Goal: Task Accomplishment & Management: Complete application form

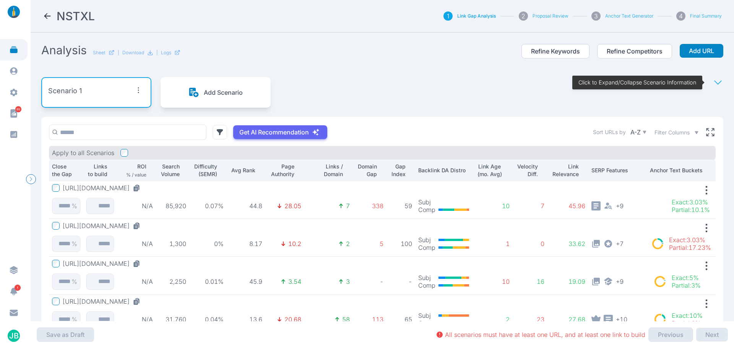
click at [43, 17] on icon at bounding box center [47, 15] width 9 height 9
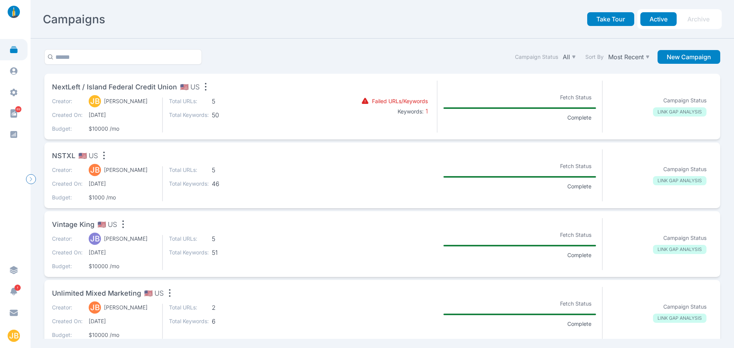
click at [347, 117] on section "Failed URLs/Keywords Keywords: 1" at bounding box center [382, 107] width 110 height 52
click at [418, 89] on section "Failed URLs/Keywords Keywords: 1" at bounding box center [382, 107] width 110 height 52
click at [168, 88] on span "NextLeft / Island Federal Credit Union" at bounding box center [114, 87] width 125 height 11
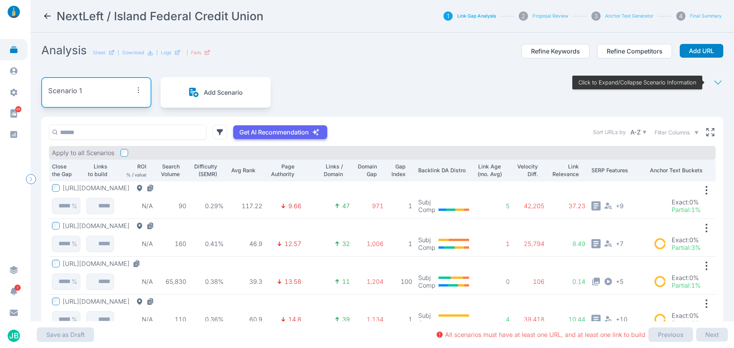
click at [47, 15] on icon at bounding box center [47, 15] width 9 height 9
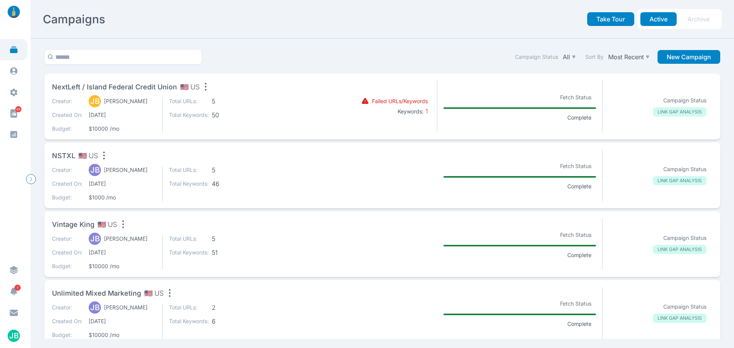
click at [303, 50] on div "Campaign Status All Sort By Most Recent New Campaign" at bounding box center [382, 61] width 682 height 24
click at [675, 60] on button "New Campaign" at bounding box center [689, 57] width 63 height 14
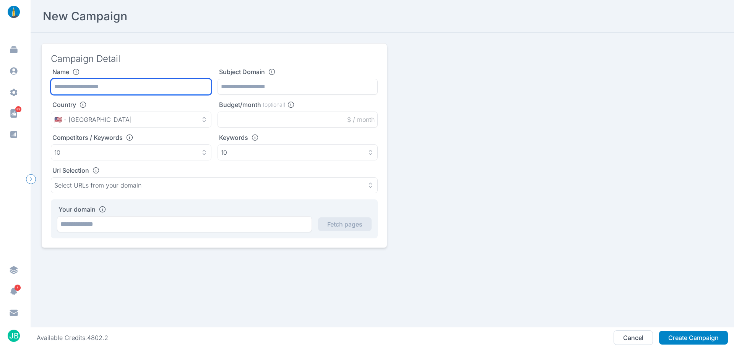
click at [158, 92] on input "text" at bounding box center [131, 87] width 161 height 16
type input "**********"
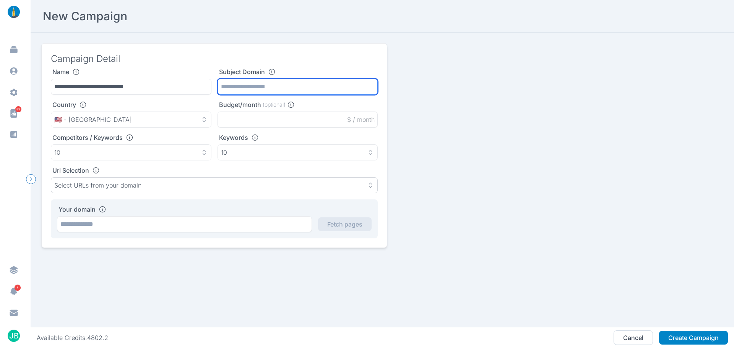
paste input "**********"
type input "**********"
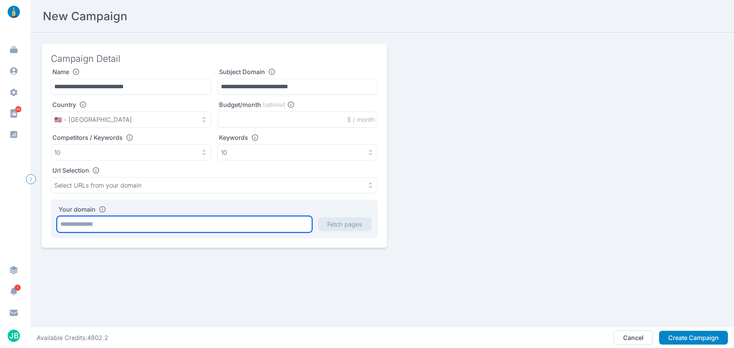
click at [124, 220] on input "text" at bounding box center [184, 224] width 255 height 16
paste input "**********"
type input "**********"
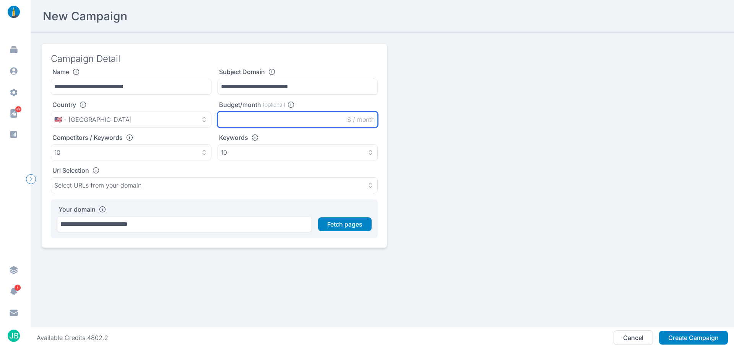
click at [260, 124] on input "text" at bounding box center [298, 120] width 161 height 16
type input "*****"
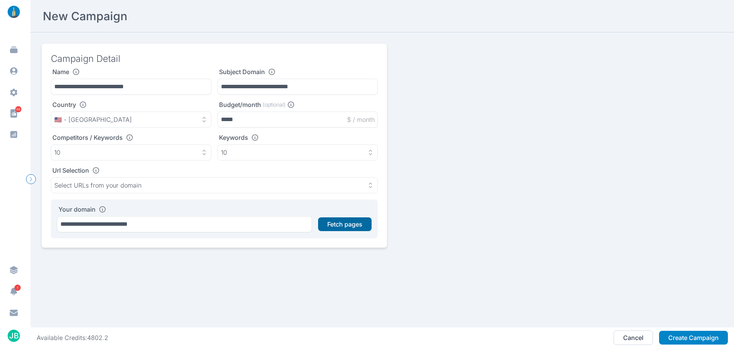
click at [348, 224] on button "Fetch pages" at bounding box center [345, 225] width 54 height 14
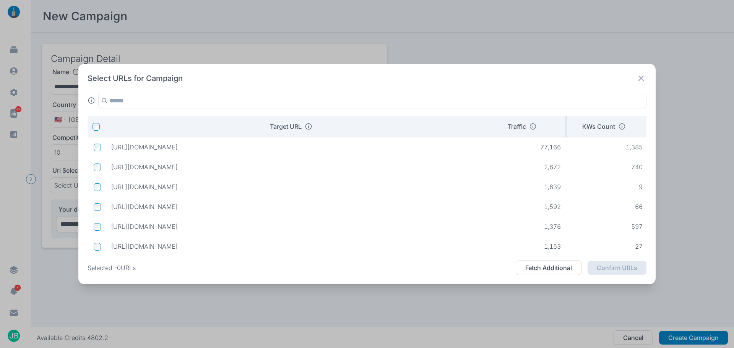
drag, startPoint x: 295, startPoint y: 127, endPoint x: 511, endPoint y: 123, distance: 215.8
click at [511, 123] on tr "Target URL Traffic KWs Count Transcomm KW count / Traffic Intent" at bounding box center [459, 126] width 742 height 21
drag, startPoint x: 446, startPoint y: 167, endPoint x: 111, endPoint y: 164, distance: 335.5
click at [111, 164] on p "[URL][DOMAIN_NAME]" at bounding box center [295, 167] width 368 height 8
copy p "[URL][DOMAIN_NAME]"
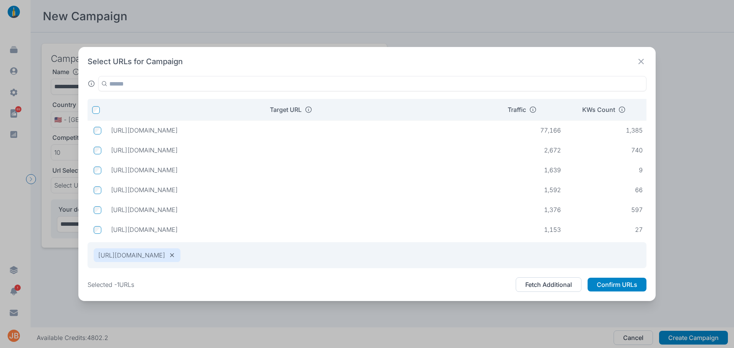
drag, startPoint x: 381, startPoint y: 210, endPoint x: 112, endPoint y: 215, distance: 268.6
click at [112, 215] on td "[URL][DOMAIN_NAME]" at bounding box center [295, 210] width 381 height 14
copy p "[URL][DOMAIN_NAME]"
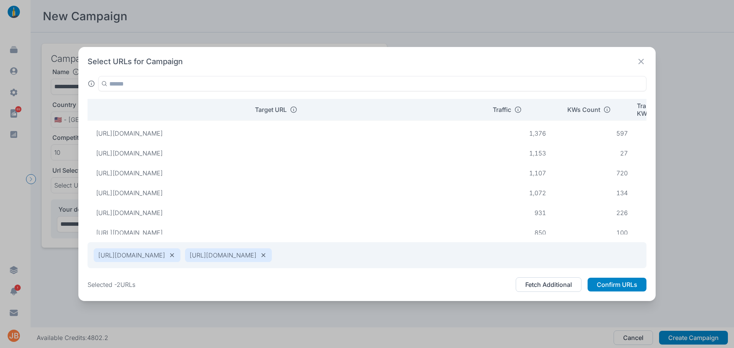
scroll to position [67, 0]
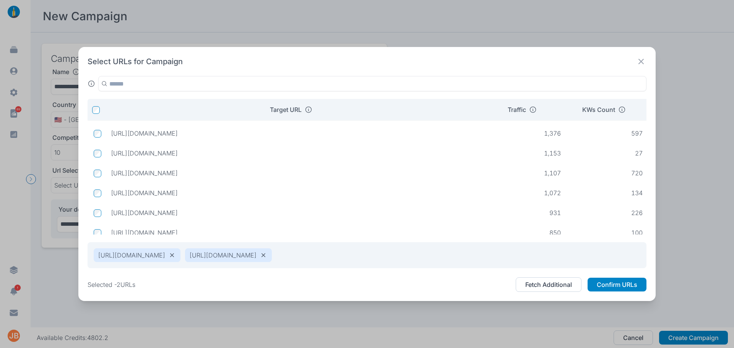
drag, startPoint x: 315, startPoint y: 189, endPoint x: 111, endPoint y: 188, distance: 204.3
click at [111, 189] on p "[URL][DOMAIN_NAME]" at bounding box center [295, 193] width 368 height 8
copy p "[URL][DOMAIN_NAME]"
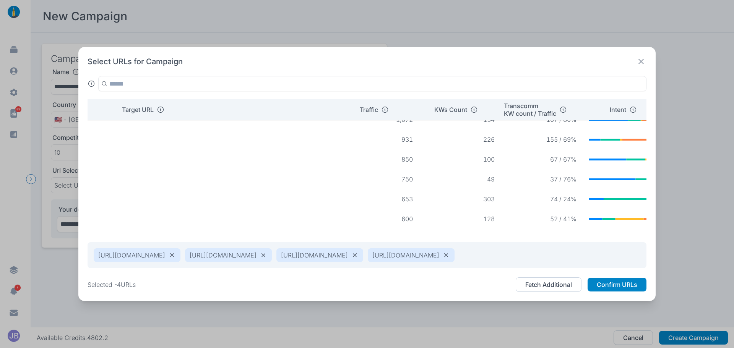
scroll to position [132, 0]
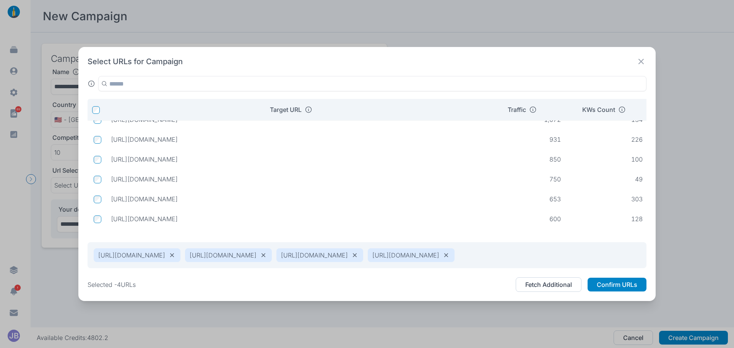
drag, startPoint x: 228, startPoint y: 152, endPoint x: 110, endPoint y: 155, distance: 118.2
click at [110, 155] on td "[URL][DOMAIN_NAME]" at bounding box center [295, 160] width 381 height 14
copy p "[URL][DOMAIN_NAME]"
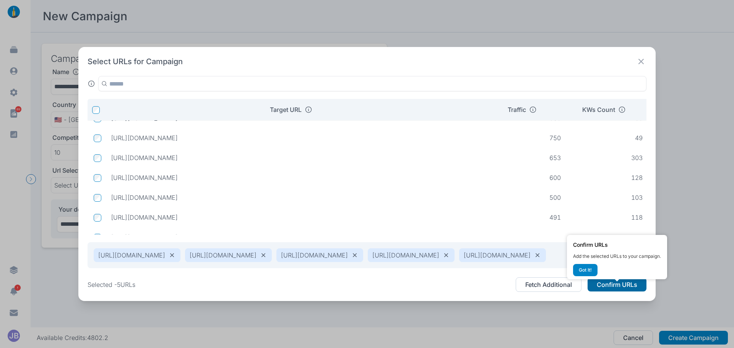
click at [612, 289] on button "Confirm URLs" at bounding box center [617, 285] width 59 height 14
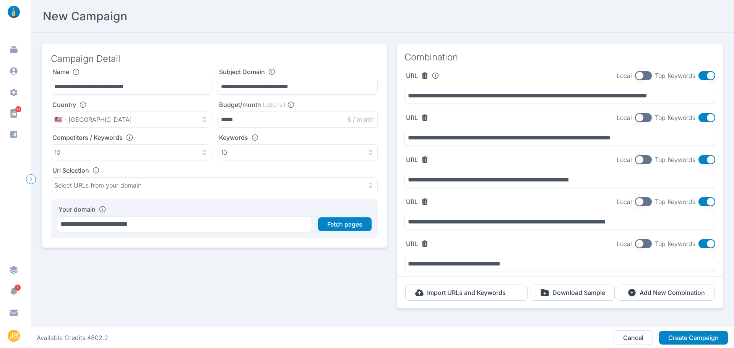
click at [703, 75] on button "button" at bounding box center [707, 75] width 17 height 9
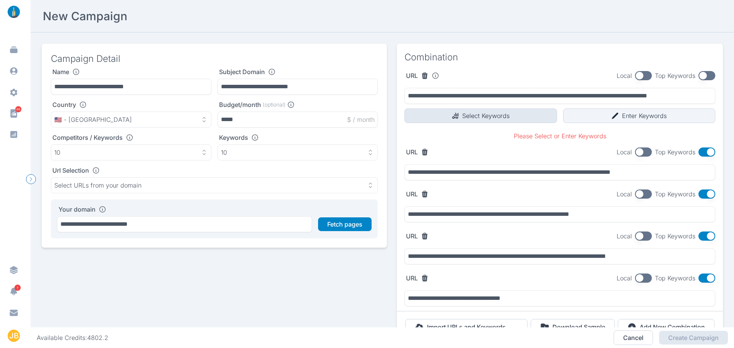
click at [497, 117] on button "Select Keywords" at bounding box center [481, 116] width 153 height 15
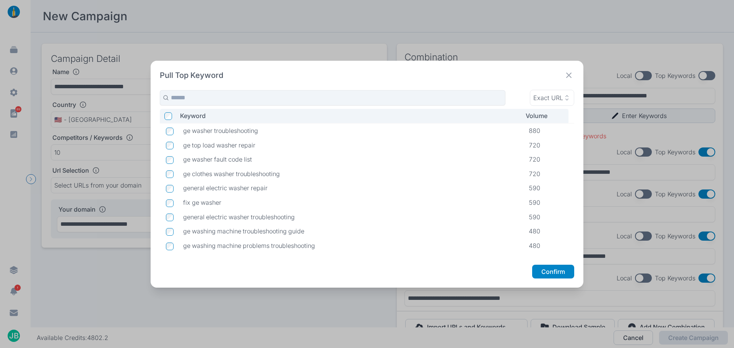
scroll to position [154, 0]
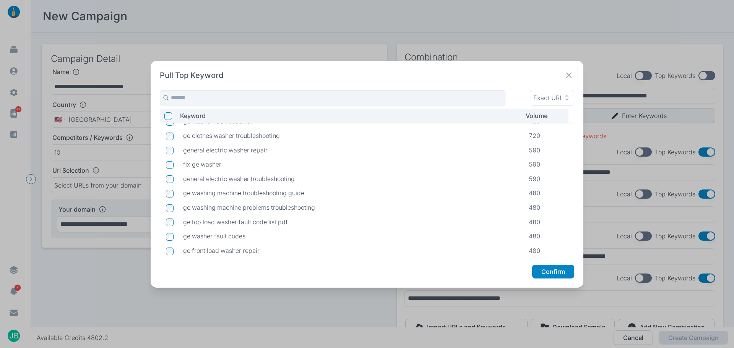
click at [165, 209] on td at bounding box center [168, 208] width 17 height 15
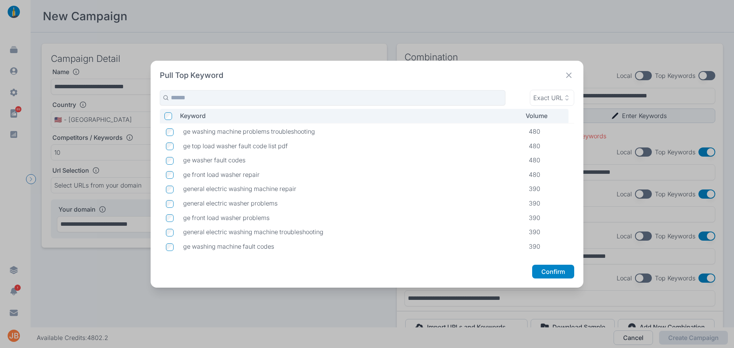
scroll to position [269, 0]
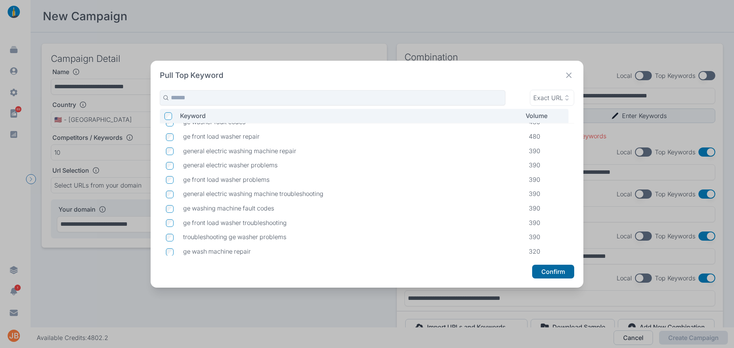
click at [562, 272] on button "Confirm" at bounding box center [553, 272] width 42 height 14
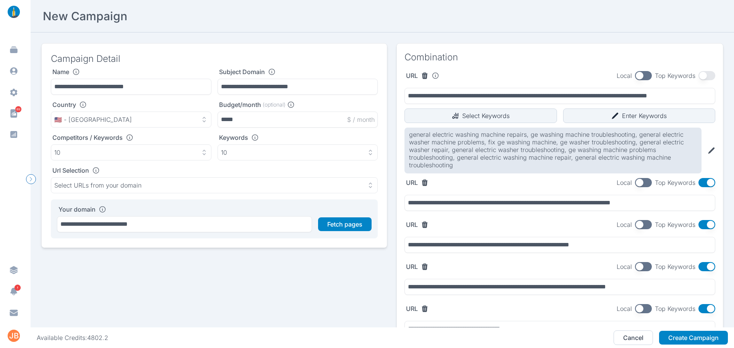
click at [702, 184] on button "button" at bounding box center [707, 182] width 17 height 9
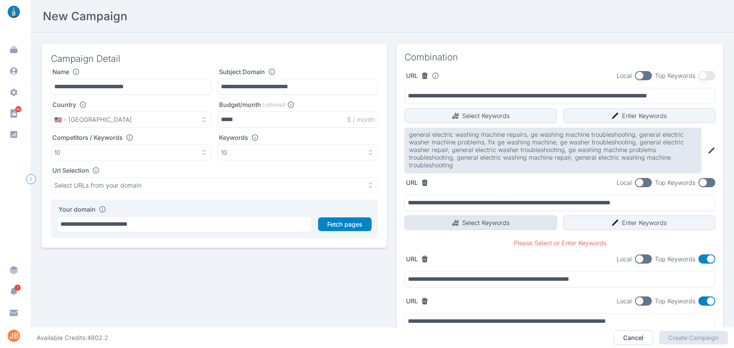
click at [493, 221] on button "Select Keywords" at bounding box center [481, 223] width 153 height 15
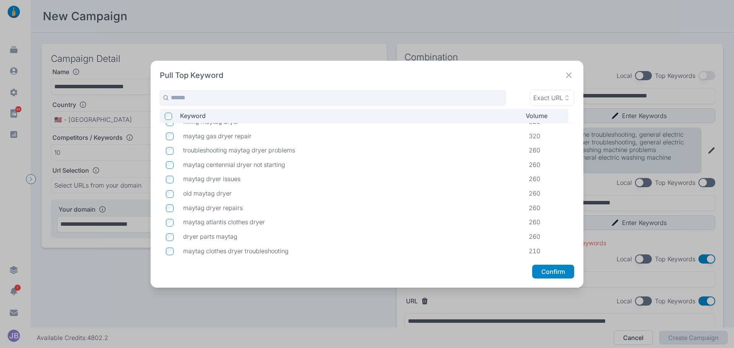
scroll to position [77, 0]
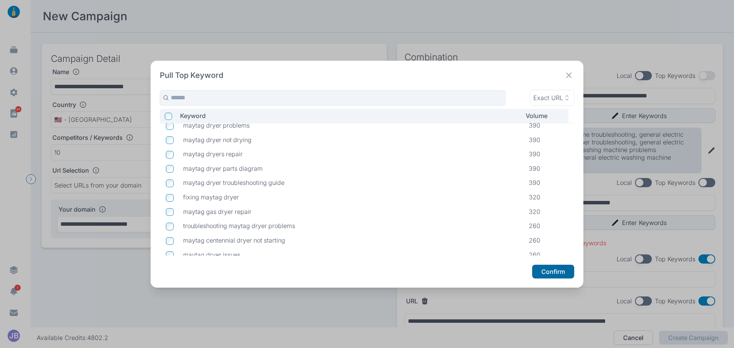
click at [547, 276] on button "Confirm" at bounding box center [553, 272] width 42 height 14
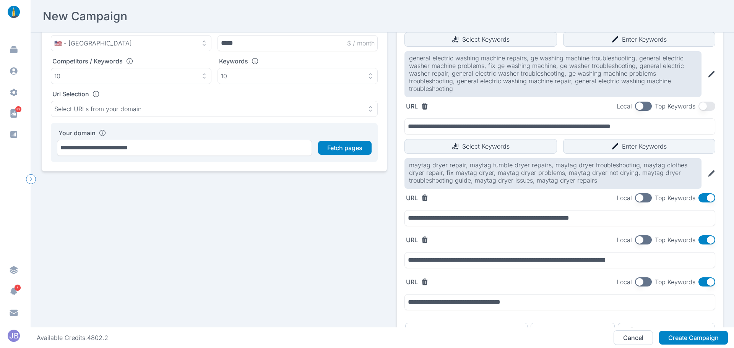
scroll to position [128, 0]
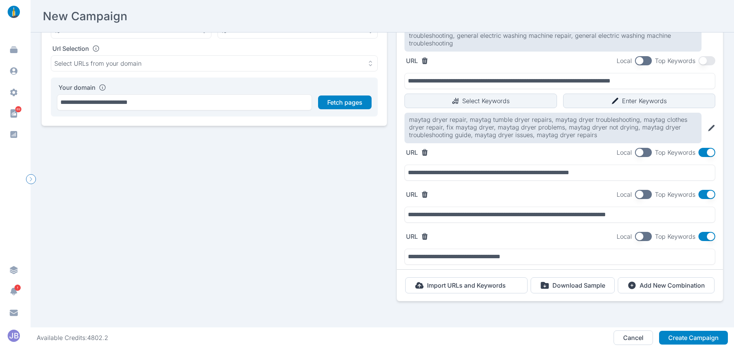
click at [709, 149] on button "button" at bounding box center [707, 152] width 17 height 9
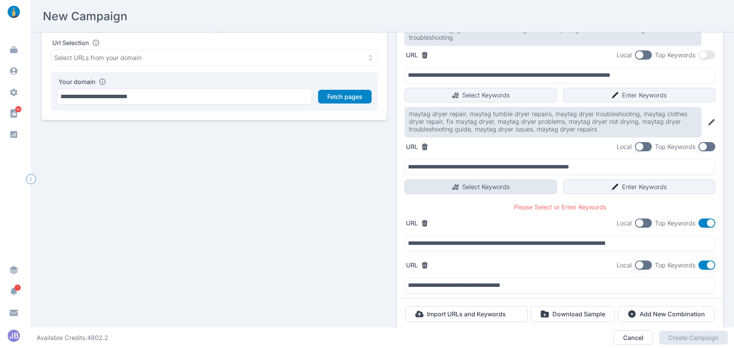
click at [464, 187] on button "Select Keywords" at bounding box center [481, 187] width 153 height 15
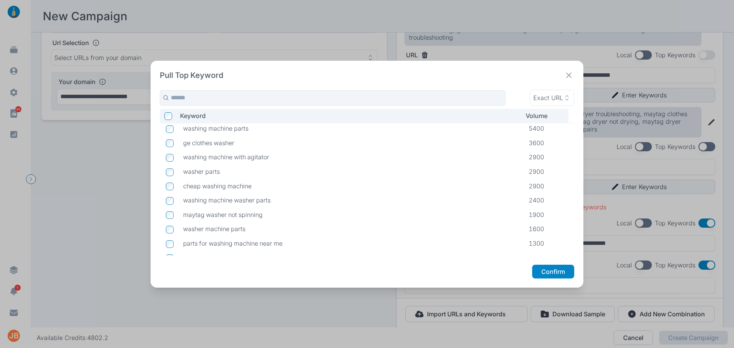
scroll to position [0, 0]
click at [565, 273] on button "Confirm" at bounding box center [553, 272] width 42 height 14
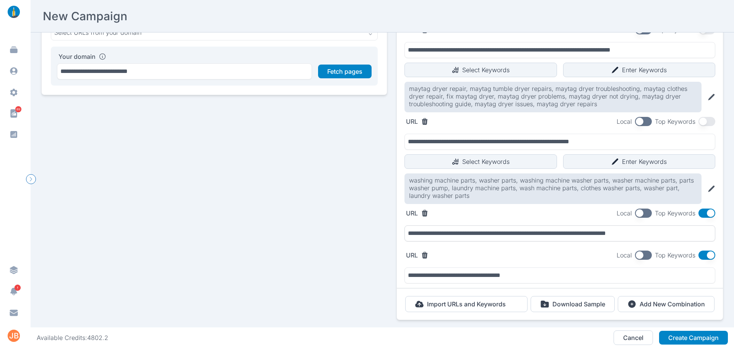
scroll to position [177, 0]
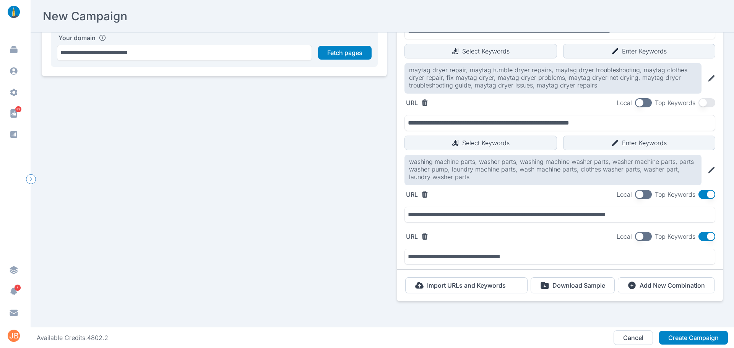
click at [706, 192] on button "button" at bounding box center [707, 194] width 17 height 9
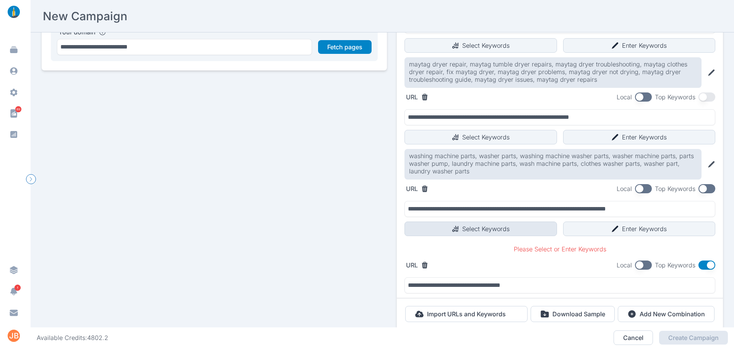
click at [469, 233] on button "Select Keywords" at bounding box center [481, 229] width 153 height 15
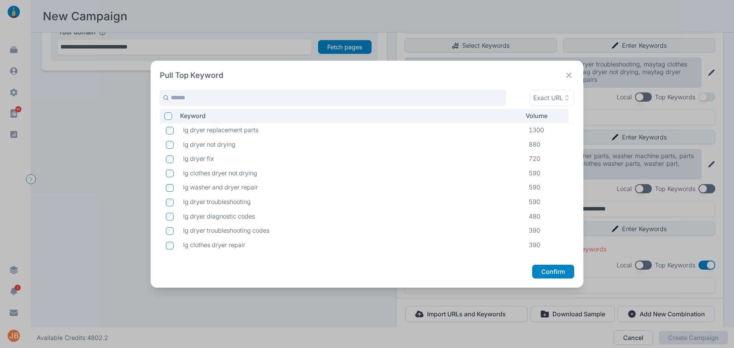
click at [571, 76] on icon at bounding box center [568, 75] width 5 height 5
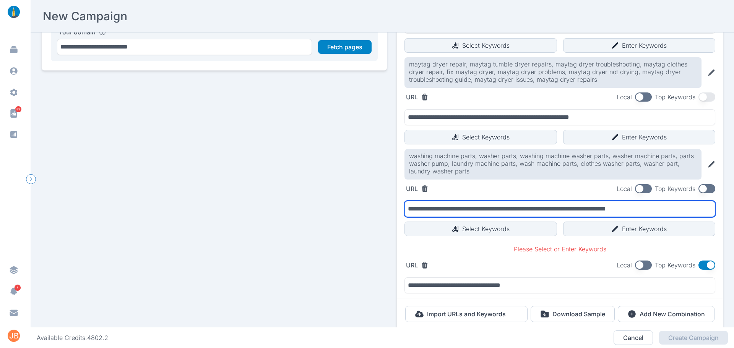
click at [673, 211] on input "**********" at bounding box center [560, 209] width 311 height 16
click at [671, 213] on input "**********" at bounding box center [560, 209] width 311 height 16
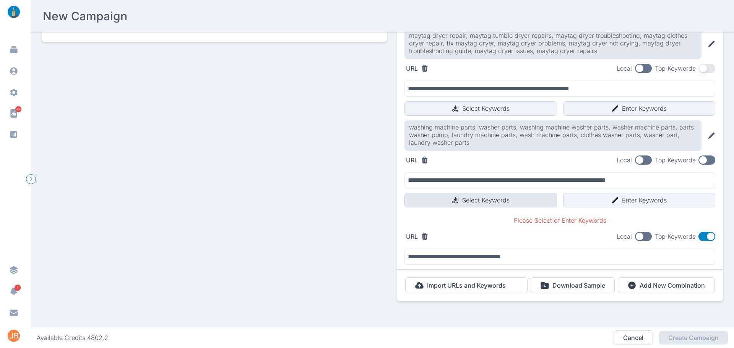
click at [504, 199] on button "Select Keywords" at bounding box center [481, 200] width 153 height 15
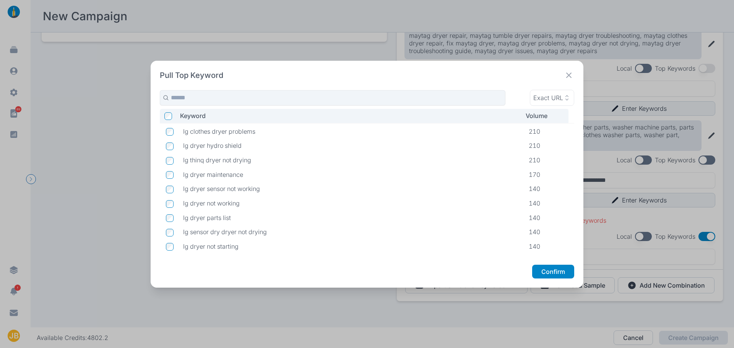
scroll to position [269, 0]
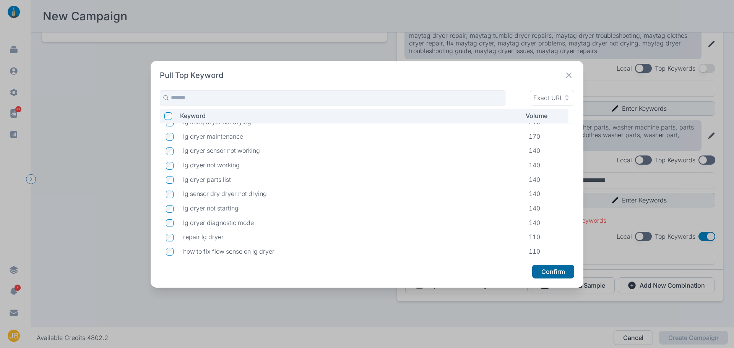
click at [559, 276] on button "Confirm" at bounding box center [553, 272] width 42 height 14
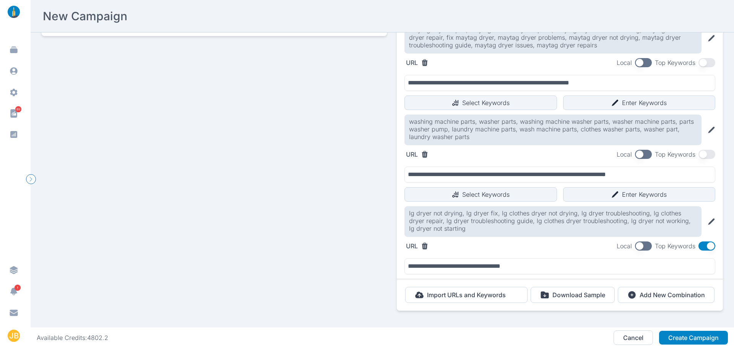
scroll to position [227, 0]
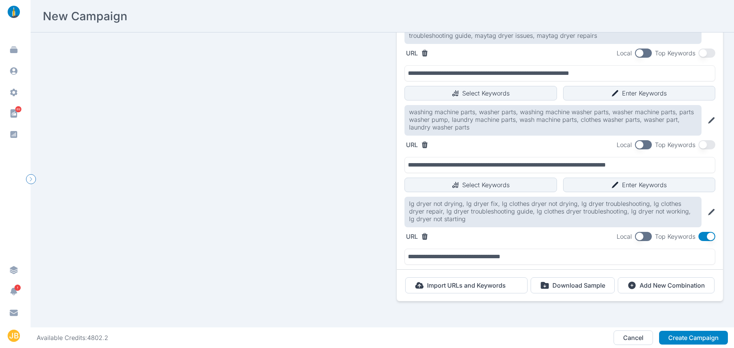
click at [702, 232] on button "button" at bounding box center [707, 236] width 17 height 9
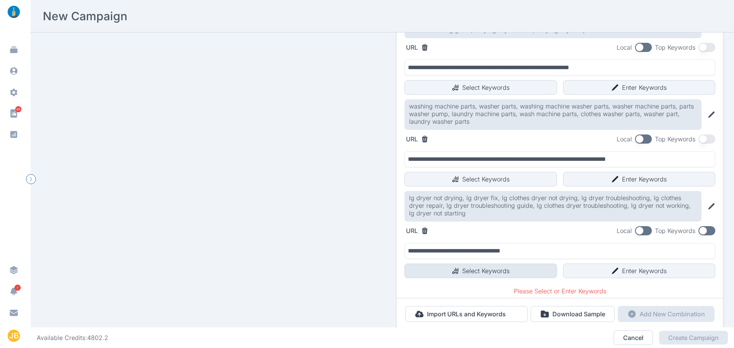
click at [493, 267] on button "Select Keywords" at bounding box center [481, 271] width 153 height 15
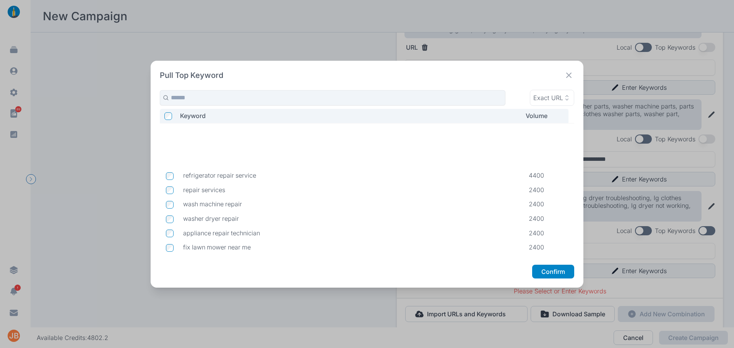
scroll to position [308, 0]
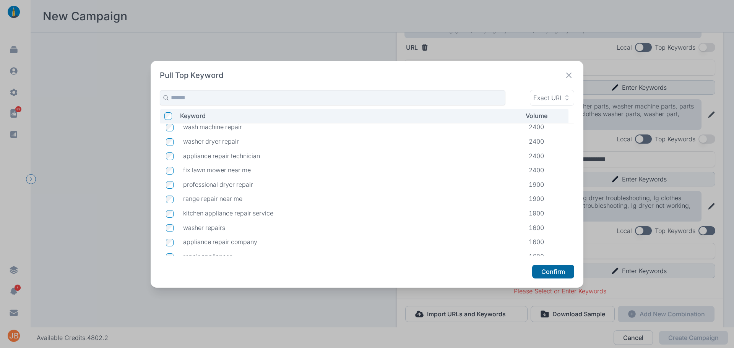
click at [555, 268] on button "Confirm" at bounding box center [553, 272] width 42 height 14
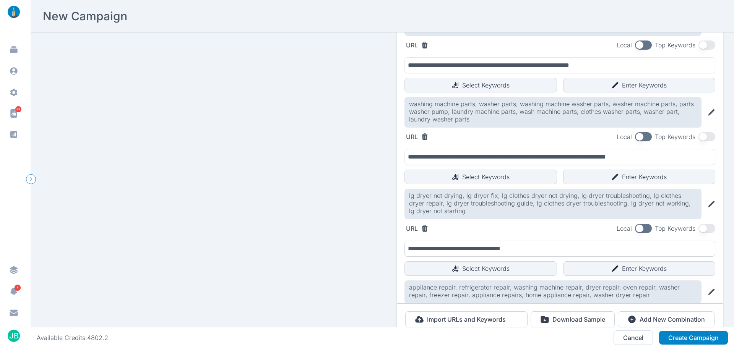
scroll to position [269, 0]
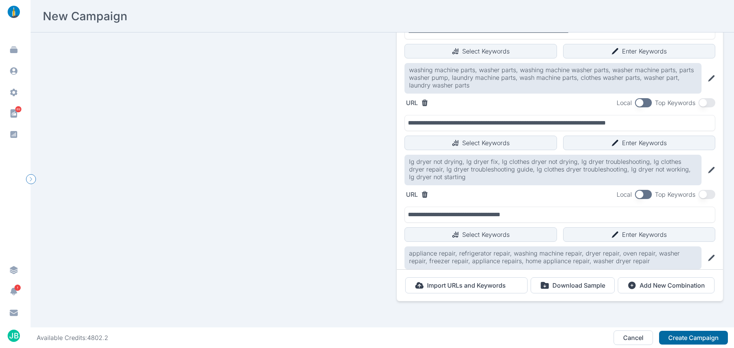
click at [693, 337] on button "Create Campaign" at bounding box center [693, 338] width 69 height 14
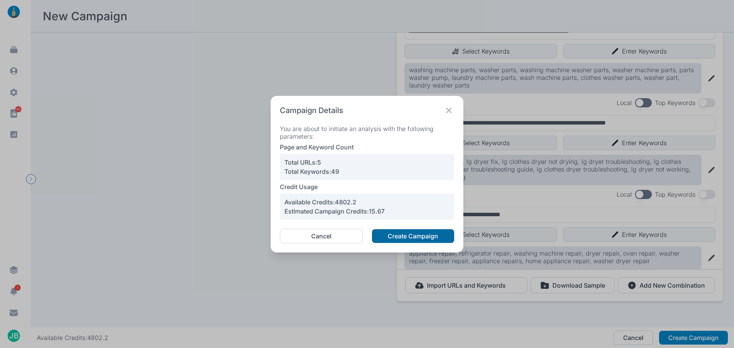
click at [409, 237] on button "Create Campaign" at bounding box center [413, 237] width 82 height 14
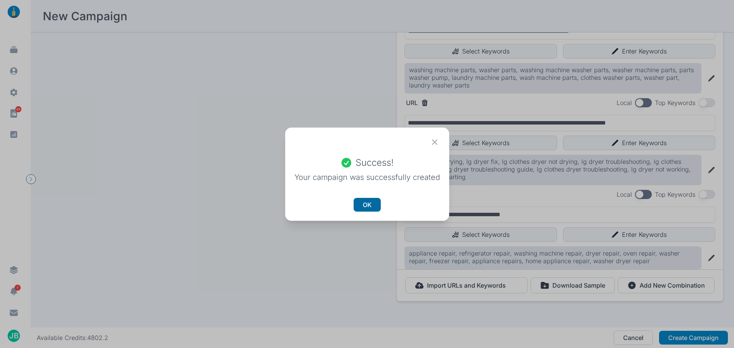
click at [355, 205] on button "OK" at bounding box center [367, 205] width 27 height 14
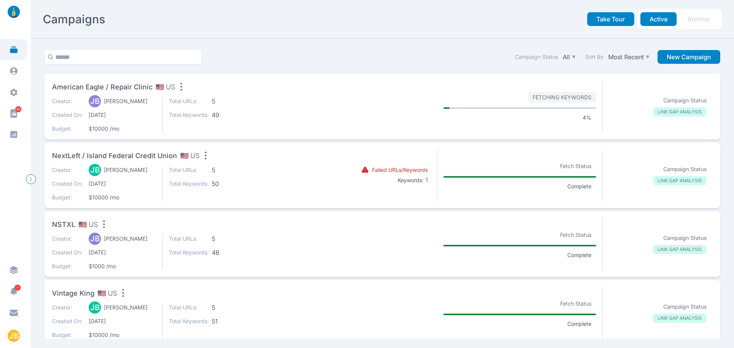
click at [260, 161] on div "NextLeft / Island Federal Credit Union 🇺🇸 US" at bounding box center [189, 157] width 275 height 15
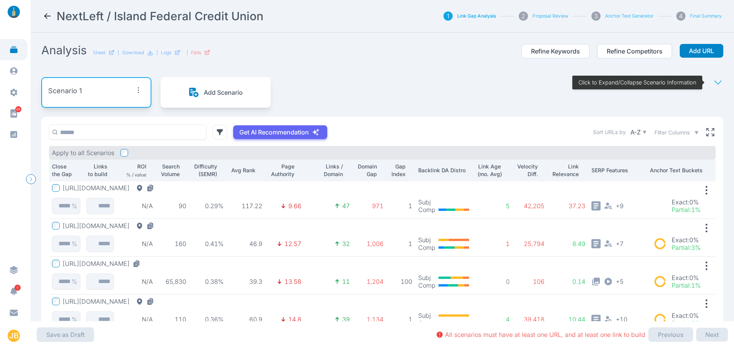
click at [48, 16] on icon at bounding box center [47, 15] width 9 height 9
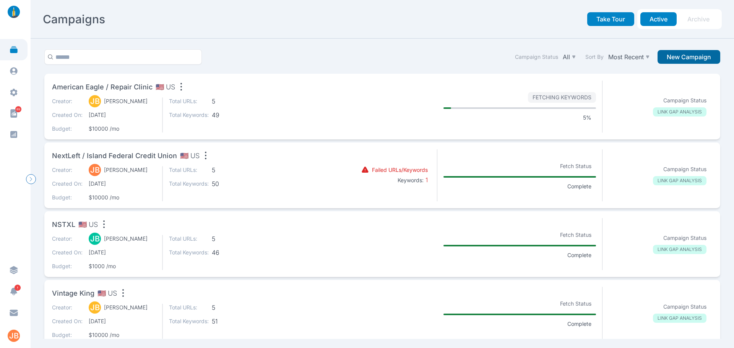
click at [689, 56] on button "New Campaign" at bounding box center [689, 57] width 63 height 14
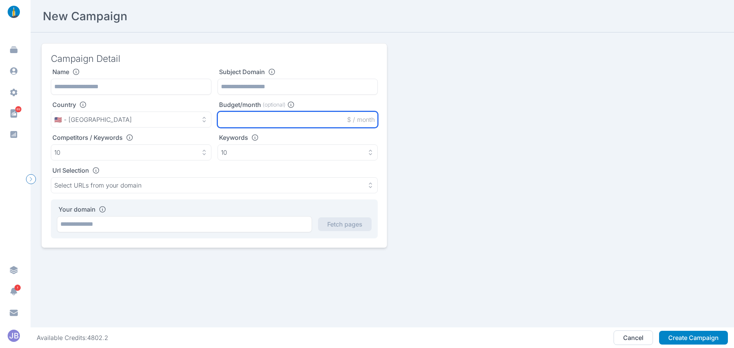
click at [264, 116] on input "text" at bounding box center [298, 120] width 161 height 16
type input "*"
type input "*****"
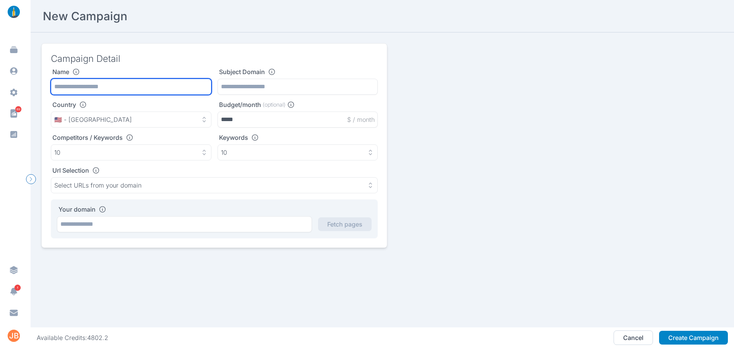
click at [152, 83] on input "text" at bounding box center [131, 87] width 161 height 16
type input "**********"
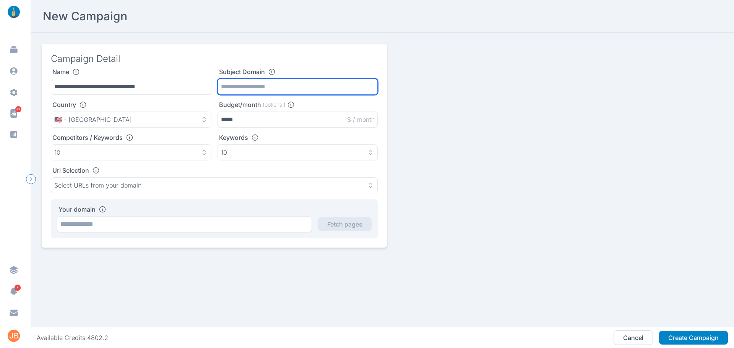
click at [249, 79] on input "text" at bounding box center [298, 87] width 161 height 16
paste input "**********"
type input "**********"
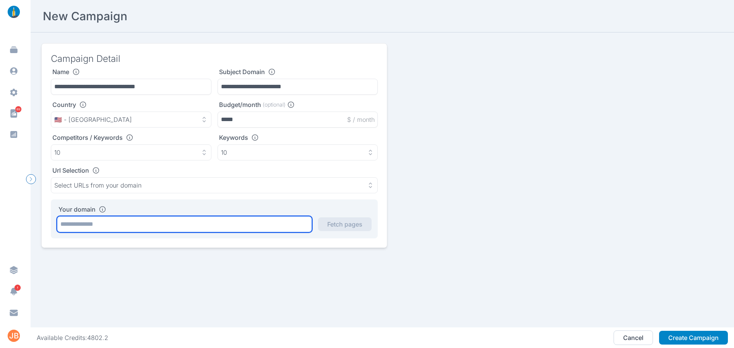
click at [181, 221] on input "text" at bounding box center [184, 224] width 255 height 16
paste input "**********"
type input "**********"
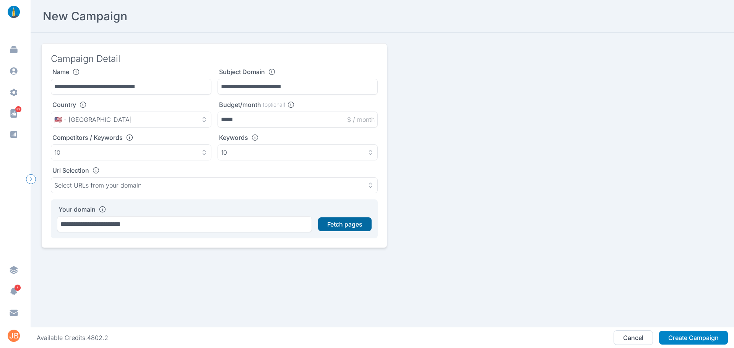
click at [345, 225] on button "Fetch pages" at bounding box center [345, 225] width 54 height 14
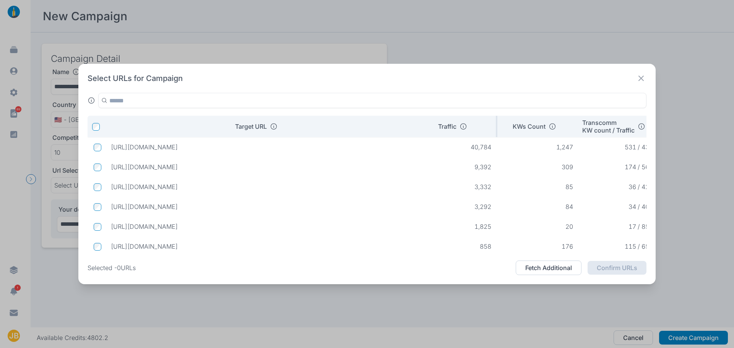
drag, startPoint x: 295, startPoint y: 123, endPoint x: 430, endPoint y: 120, distance: 135.8
click at [430, 120] on tr "Target URL Traffic KWs Count Transcomm KW count / Traffic Intent" at bounding box center [424, 126] width 673 height 21
click at [375, 133] on th "Target URL" at bounding box center [260, 126] width 311 height 21
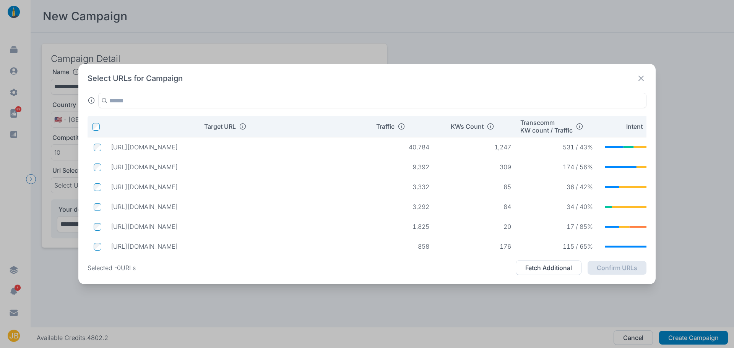
drag, startPoint x: 415, startPoint y: 126, endPoint x: 346, endPoint y: 141, distance: 70.5
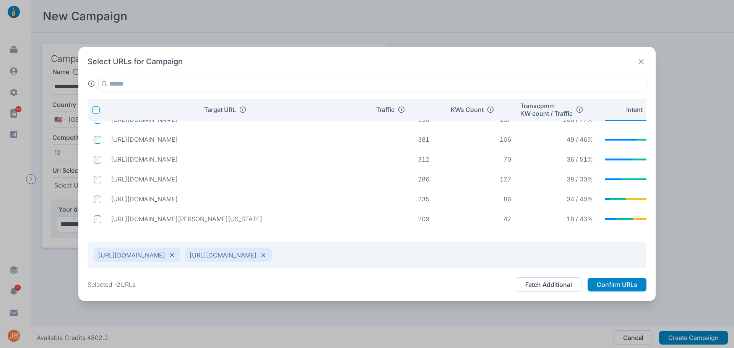
scroll to position [93, 0]
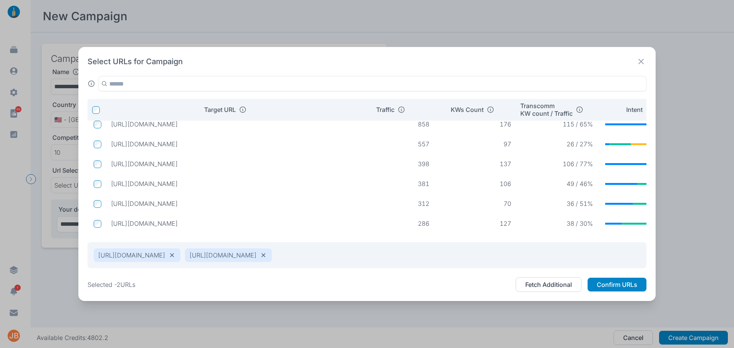
click at [305, 126] on p "[URL][DOMAIN_NAME]" at bounding box center [229, 124] width 237 height 8
drag, startPoint x: 256, startPoint y: 166, endPoint x: 112, endPoint y: 169, distance: 143.5
click at [112, 169] on td "[URL][DOMAIN_NAME]" at bounding box center [229, 164] width 249 height 14
copy p "[URL][DOMAIN_NAME]"
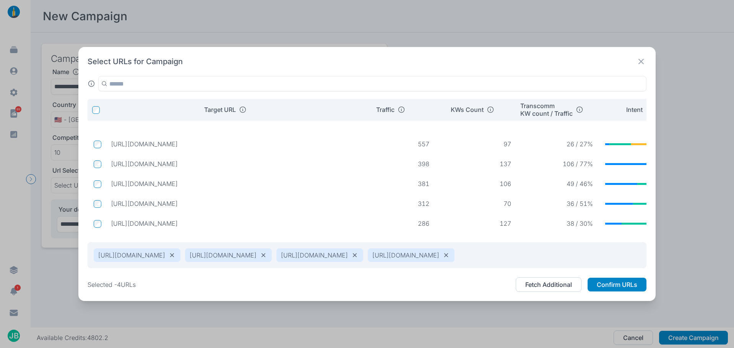
scroll to position [151, 0]
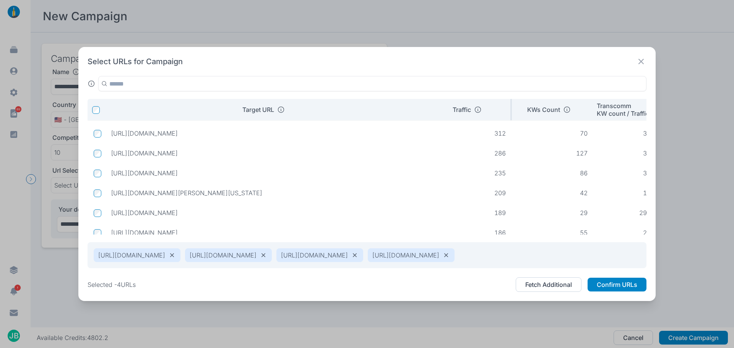
drag, startPoint x: 352, startPoint y: 106, endPoint x: 474, endPoint y: 96, distance: 122.0
click at [474, 99] on tr "Target URL Traffic KWs Count Transcomm KW count / Traffic Intent" at bounding box center [431, 109] width 687 height 21
drag, startPoint x: 408, startPoint y: 189, endPoint x: 110, endPoint y: 186, distance: 298.4
click at [110, 186] on td "[URL][DOMAIN_NAME][PERSON_NAME][US_STATE]" at bounding box center [268, 193] width 326 height 14
copy p "[URL][DOMAIN_NAME][PERSON_NAME][US_STATE]"
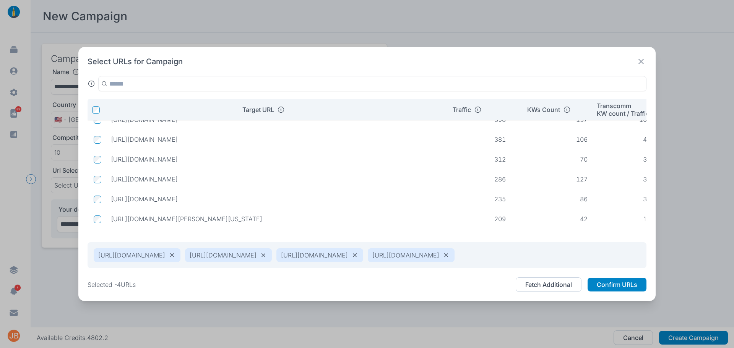
scroll to position [132, 0]
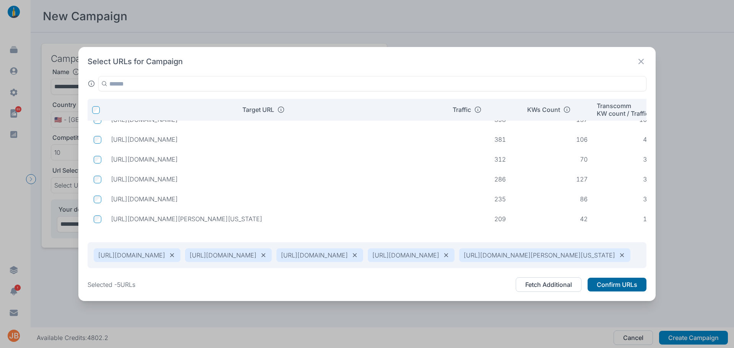
click at [636, 292] on button "Confirm URLs" at bounding box center [617, 285] width 59 height 14
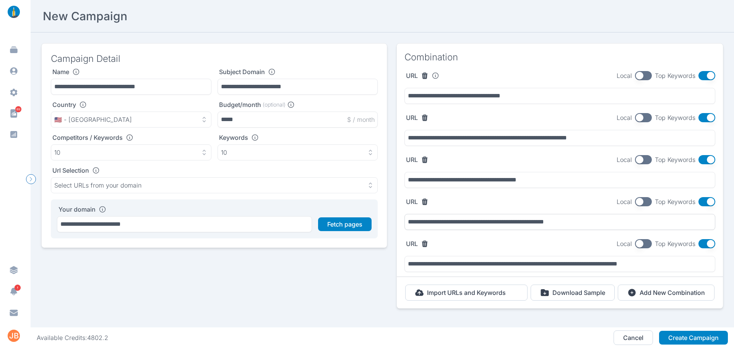
scroll to position [13, 0]
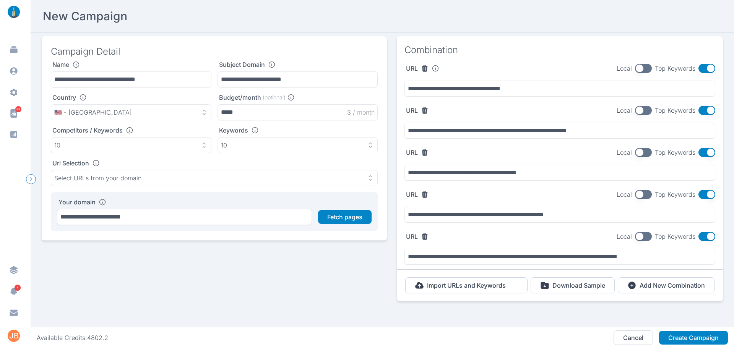
click at [641, 233] on button "button" at bounding box center [643, 236] width 17 height 9
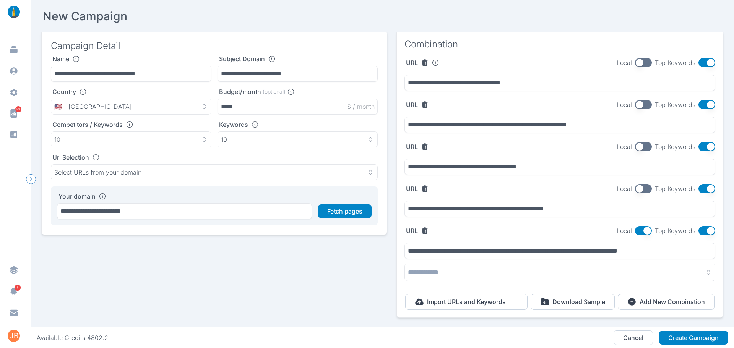
click at [510, 272] on button "button" at bounding box center [560, 273] width 311 height 18
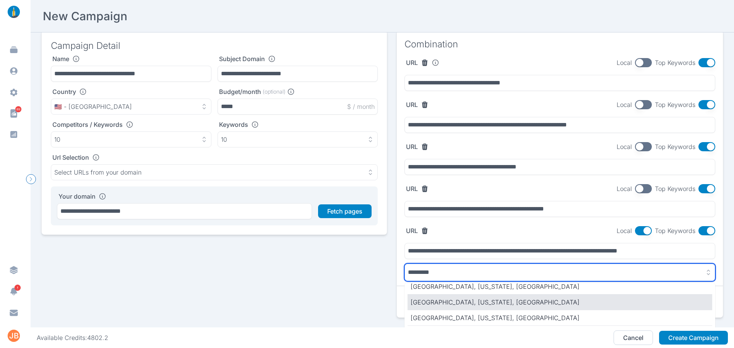
scroll to position [51, 0]
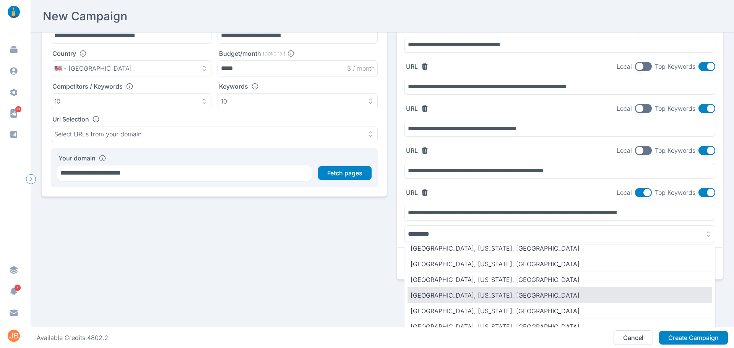
click at [472, 299] on p "[GEOGRAPHIC_DATA], [US_STATE], [GEOGRAPHIC_DATA]" at bounding box center [560, 295] width 299 height 9
type input "**********"
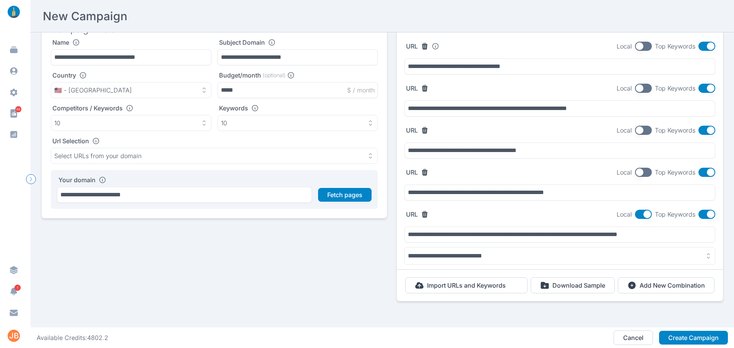
scroll to position [0, 0]
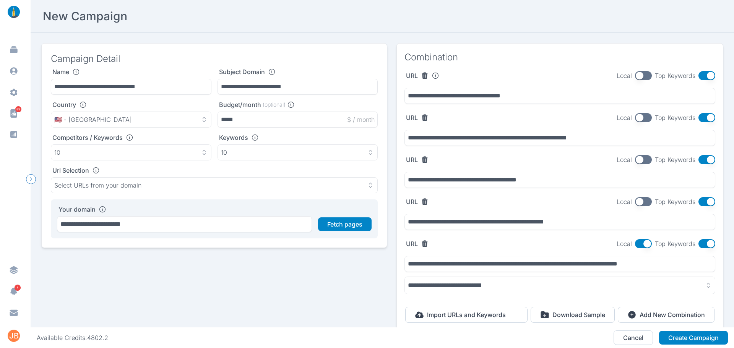
click at [702, 75] on button "button" at bounding box center [707, 75] width 17 height 9
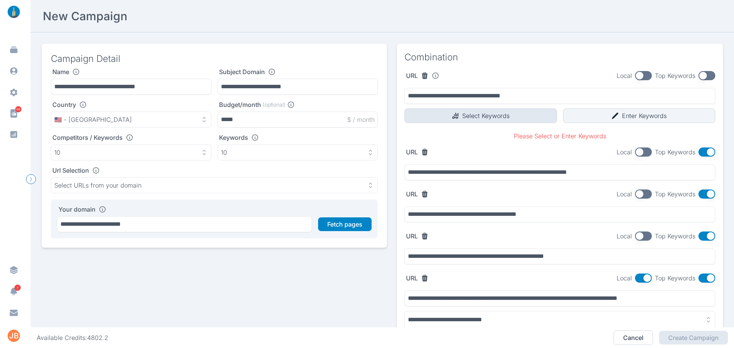
click at [476, 117] on button "Select Keywords" at bounding box center [481, 116] width 153 height 15
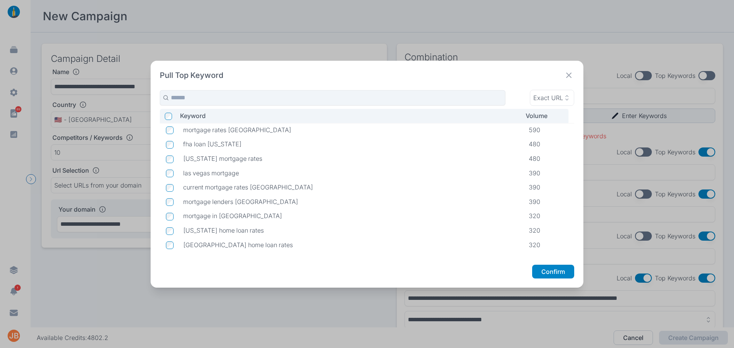
click at [569, 75] on icon at bounding box center [568, 75] width 5 height 5
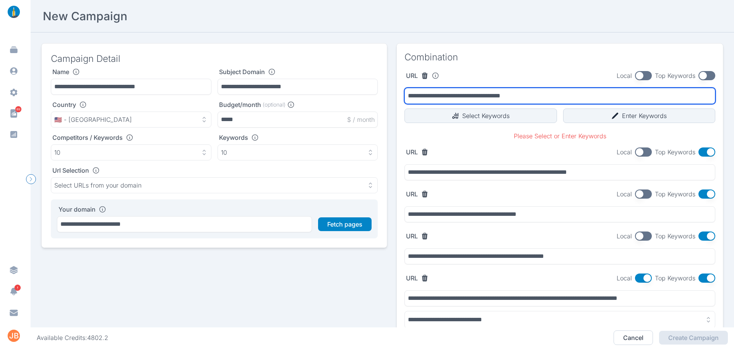
drag, startPoint x: 536, startPoint y: 94, endPoint x: 388, endPoint y: 96, distance: 148.0
click at [388, 96] on div "**********" at bounding box center [382, 212] width 682 height 338
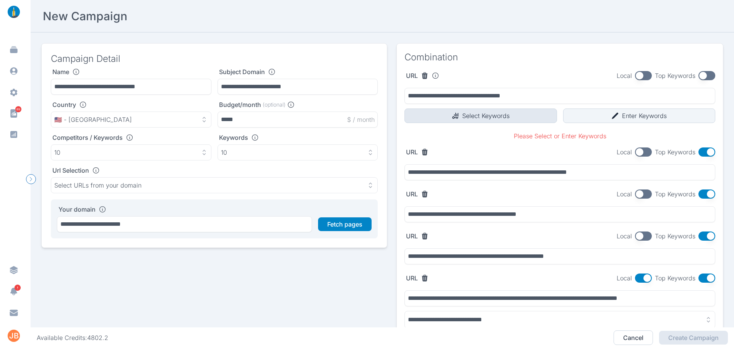
click at [470, 112] on button "Select Keywords" at bounding box center [481, 116] width 153 height 15
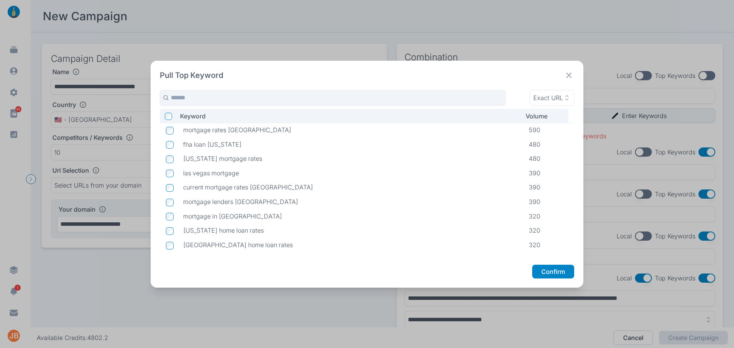
click at [575, 76] on icon at bounding box center [569, 75] width 11 height 11
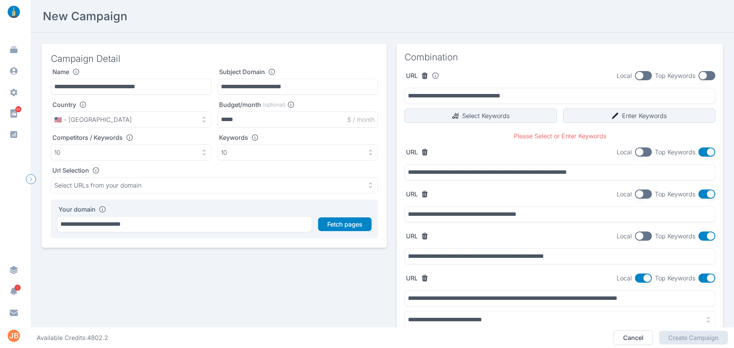
scroll to position [38, 0]
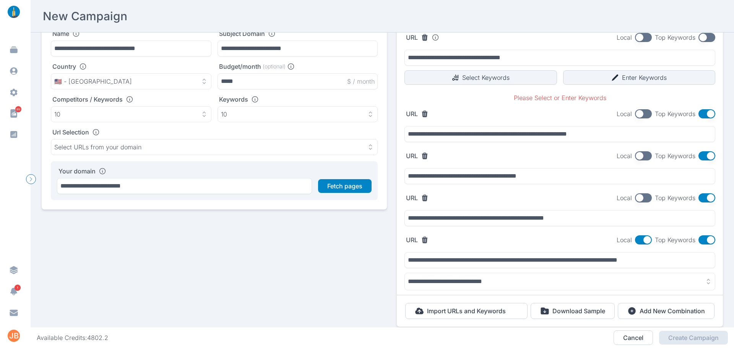
click at [640, 194] on button "button" at bounding box center [643, 198] width 17 height 9
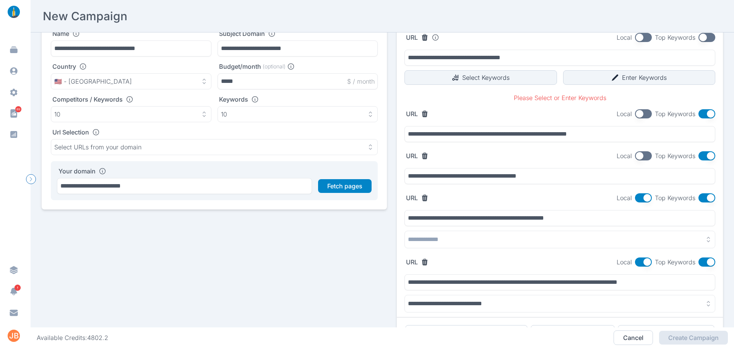
click at [477, 241] on button "button" at bounding box center [560, 240] width 311 height 18
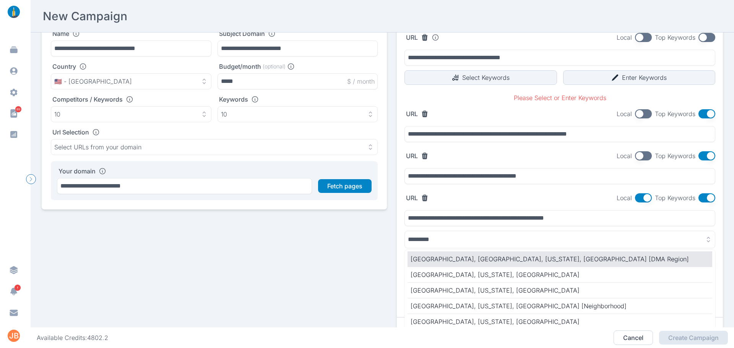
click at [480, 259] on p "[GEOGRAPHIC_DATA], [GEOGRAPHIC_DATA], [US_STATE], [GEOGRAPHIC_DATA] [DMA Region]" at bounding box center [560, 259] width 299 height 9
type input "**********"
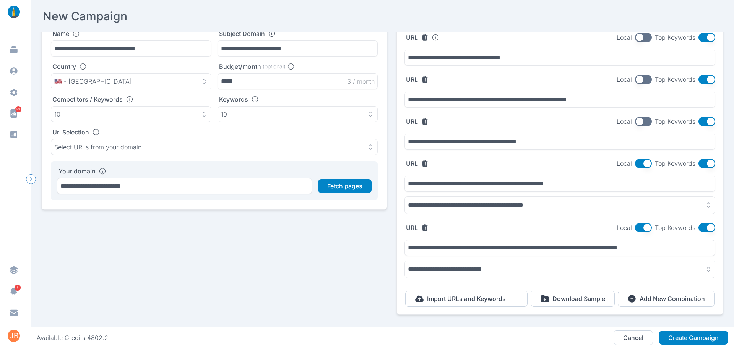
click at [636, 121] on button "button" at bounding box center [643, 121] width 17 height 9
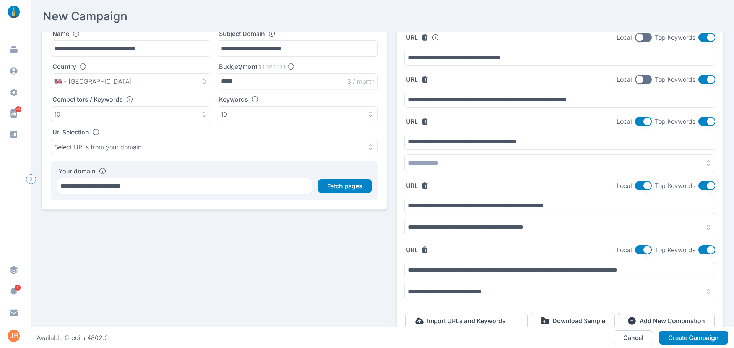
click at [501, 163] on button "button" at bounding box center [560, 164] width 311 height 18
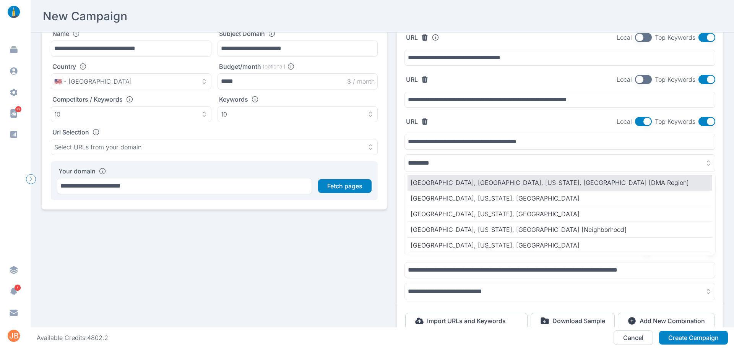
click at [489, 182] on p "[GEOGRAPHIC_DATA], [GEOGRAPHIC_DATA], [US_STATE], [GEOGRAPHIC_DATA] [DMA Region]" at bounding box center [560, 182] width 299 height 9
type input "**********"
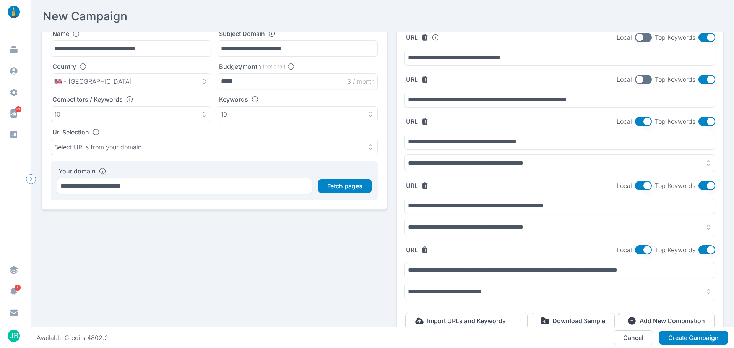
click at [638, 77] on button "button" at bounding box center [643, 79] width 17 height 9
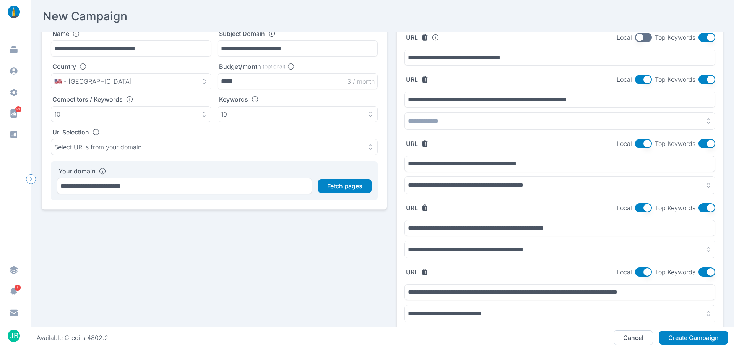
click at [497, 124] on button "button" at bounding box center [560, 121] width 311 height 18
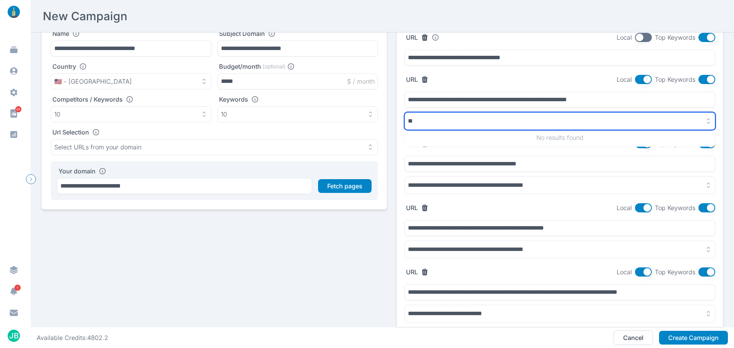
type input "*"
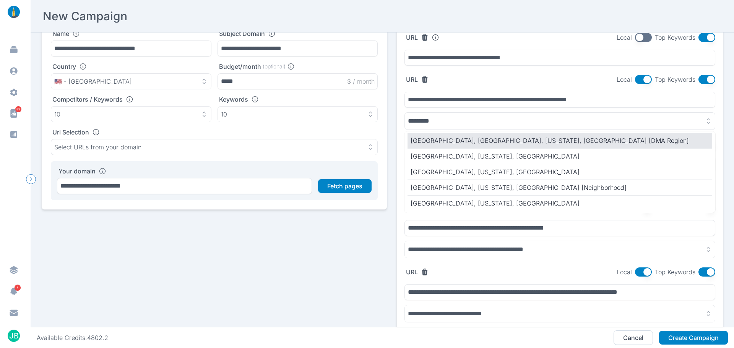
click at [507, 135] on li "[GEOGRAPHIC_DATA], [GEOGRAPHIC_DATA], [US_STATE], [GEOGRAPHIC_DATA] [DMA Region]" at bounding box center [560, 141] width 305 height 16
type input "**********"
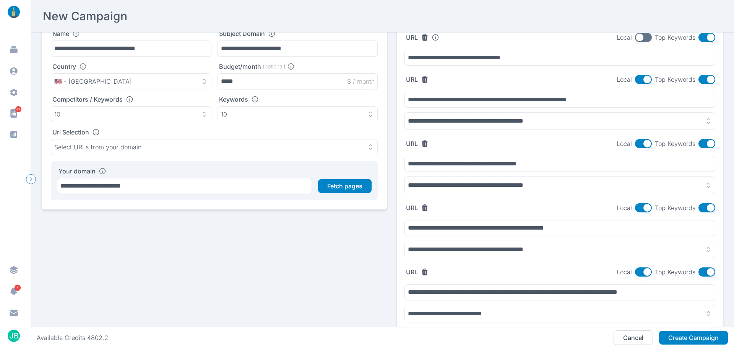
click at [639, 40] on button "button" at bounding box center [643, 37] width 17 height 9
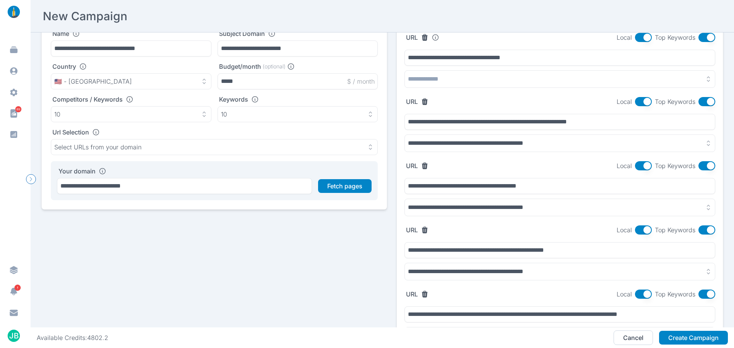
click at [461, 78] on button "button" at bounding box center [560, 79] width 311 height 18
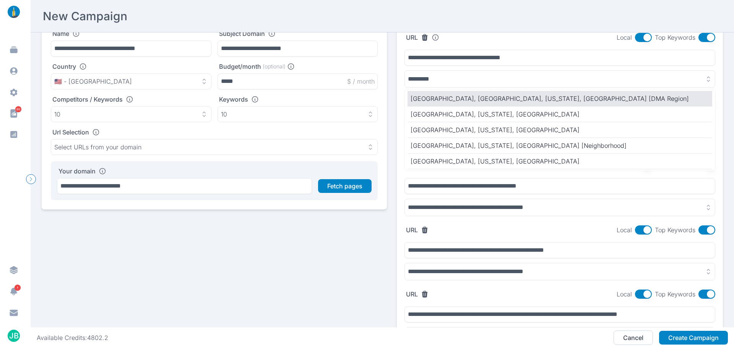
click at [433, 97] on p "[GEOGRAPHIC_DATA], [GEOGRAPHIC_DATA], [US_STATE], [GEOGRAPHIC_DATA] [DMA Region]" at bounding box center [560, 98] width 299 height 9
type input "**********"
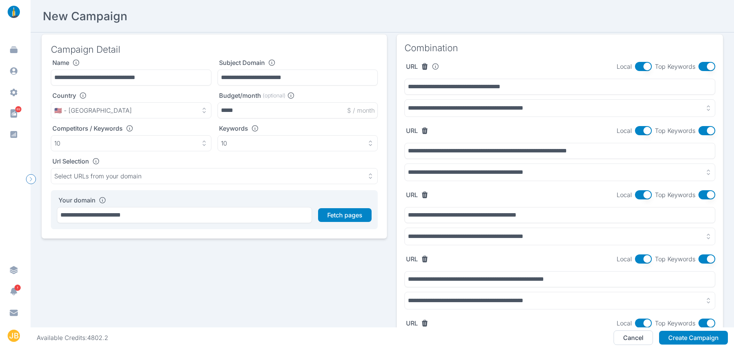
scroll to position [124, 0]
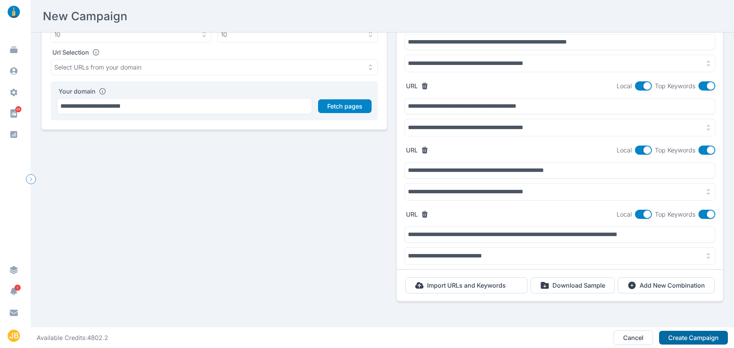
click at [677, 338] on button "Create Campaign" at bounding box center [693, 338] width 69 height 14
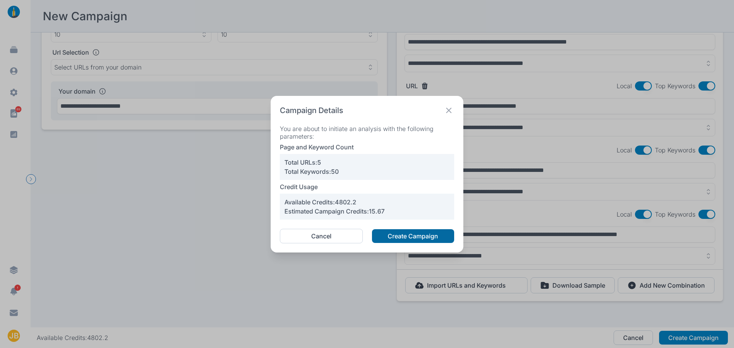
click at [416, 240] on button "Create Campaign" at bounding box center [413, 237] width 82 height 14
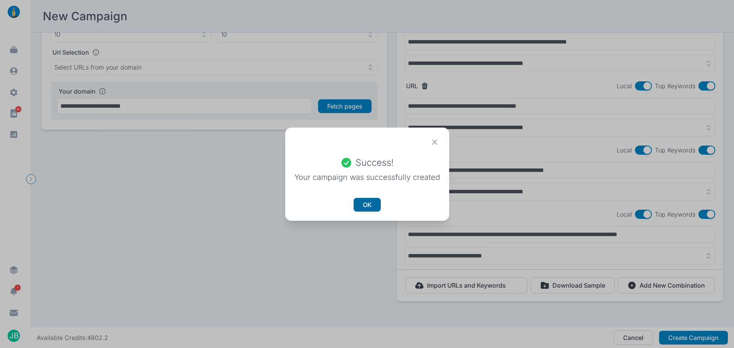
click at [363, 206] on button "OK" at bounding box center [367, 205] width 27 height 14
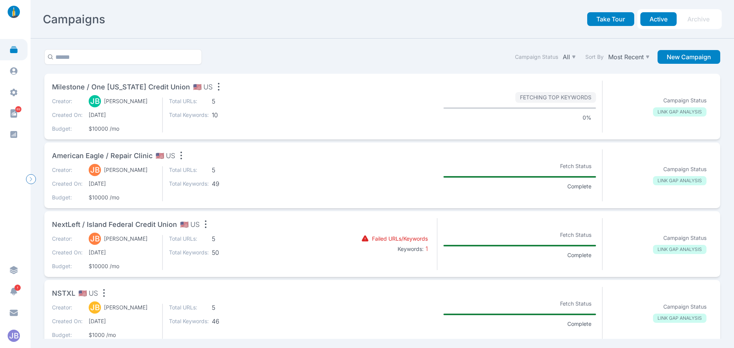
click at [252, 168] on span "5" at bounding box center [232, 170] width 40 height 8
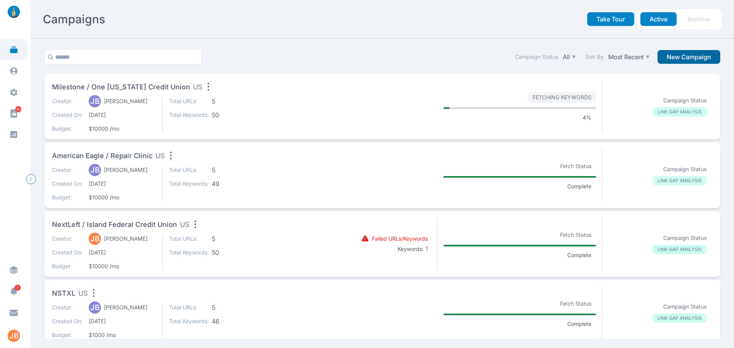
click at [674, 56] on button "New Campaign" at bounding box center [689, 57] width 63 height 14
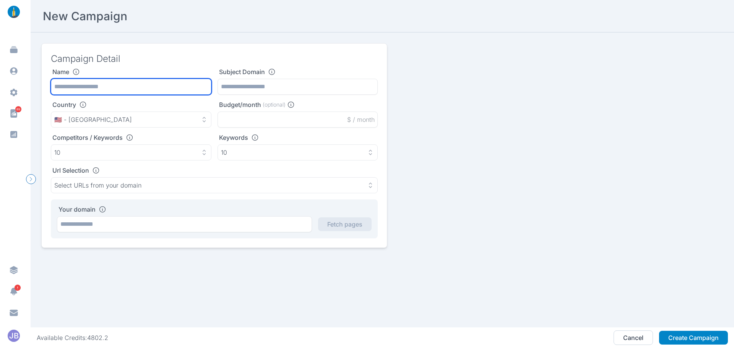
click at [67, 85] on input "text" at bounding box center [131, 87] width 161 height 16
type input "**********"
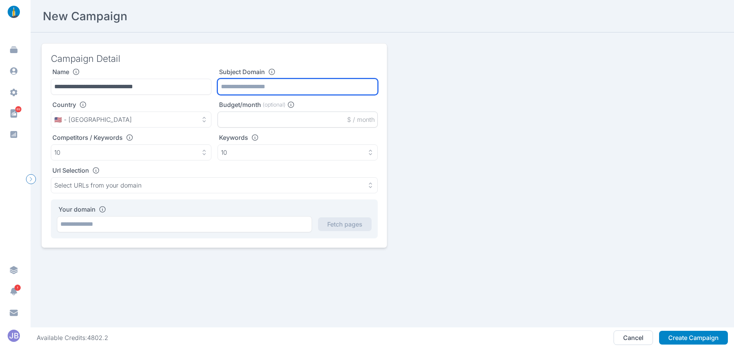
paste input "**********"
type input "**********"
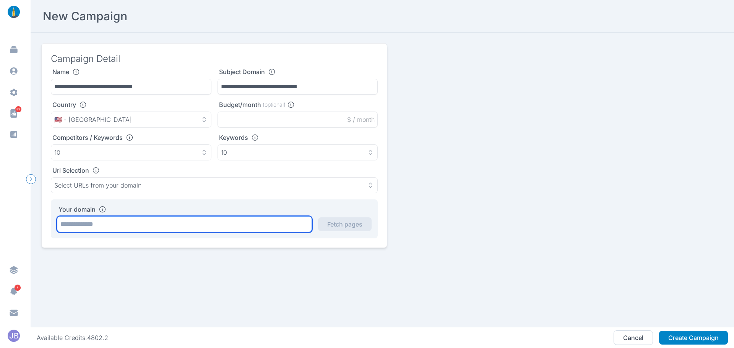
click at [186, 221] on input "text" at bounding box center [184, 224] width 255 height 16
paste input "**********"
type input "**********"
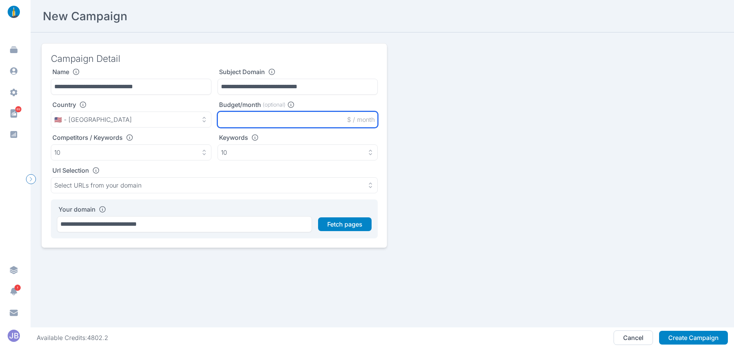
click at [251, 119] on input "text" at bounding box center [298, 120] width 161 height 16
type input "*****"
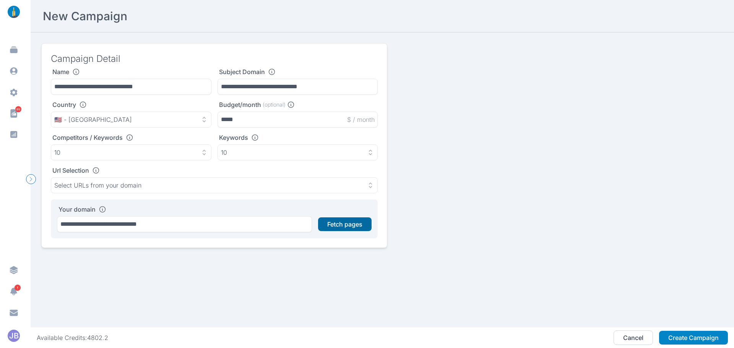
click at [343, 225] on button "Fetch pages" at bounding box center [345, 225] width 54 height 14
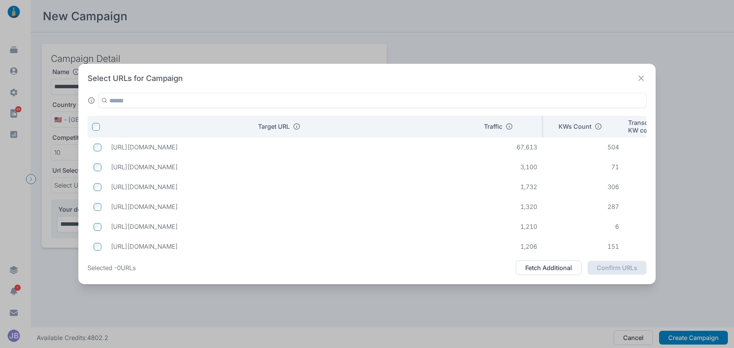
drag, startPoint x: 295, startPoint y: 128, endPoint x: 475, endPoint y: 119, distance: 180.8
click at [475, 119] on tr "Target URL Traffic KWs Count Transcomm KW count / Traffic Intent" at bounding box center [447, 126] width 719 height 21
drag, startPoint x: 112, startPoint y: 168, endPoint x: 441, endPoint y: 166, distance: 328.6
click at [441, 166] on p "https://www.globalindustrial.com/knowledge-center/article/whats-the-difference-…" at bounding box center [283, 167] width 345 height 8
copy p "https://www.globalindustrial.com/knowledge-center/article/whats-the-difference-…"
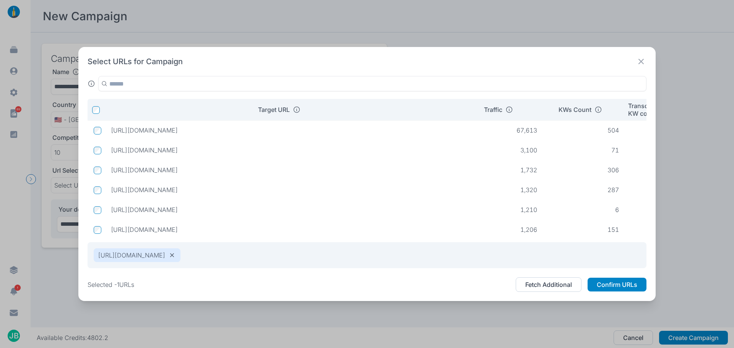
click at [98, 195] on td at bounding box center [96, 190] width 17 height 15
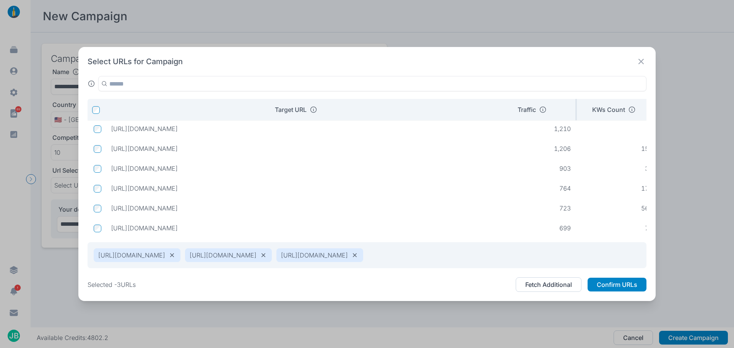
drag, startPoint x: 460, startPoint y: 109, endPoint x: 499, endPoint y: 112, distance: 39.5
click at [499, 112] on tr "Target URL Traffic KWs Count Transcomm KW count / Traffic Intent" at bounding box center [464, 109] width 752 height 21
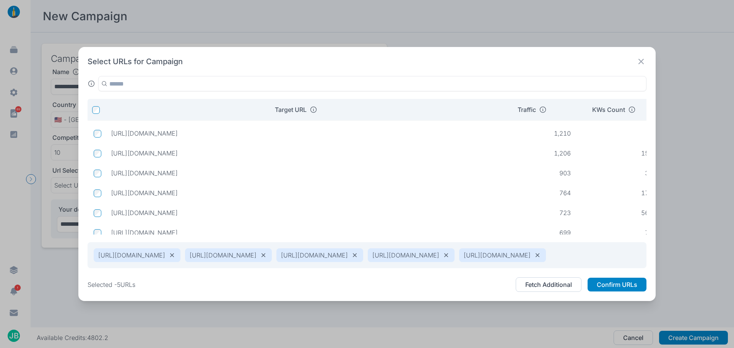
scroll to position [26, 0]
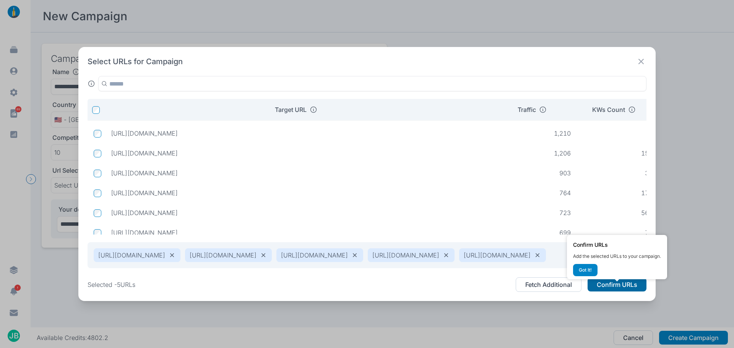
click at [614, 292] on button "Confirm URLs" at bounding box center [617, 285] width 59 height 14
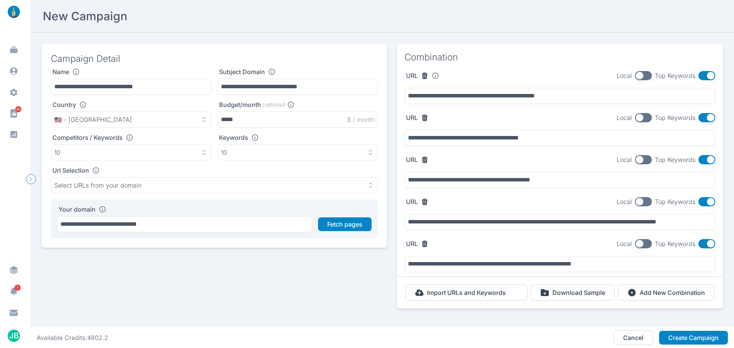
click at [554, 104] on div "**********" at bounding box center [560, 89] width 326 height 37
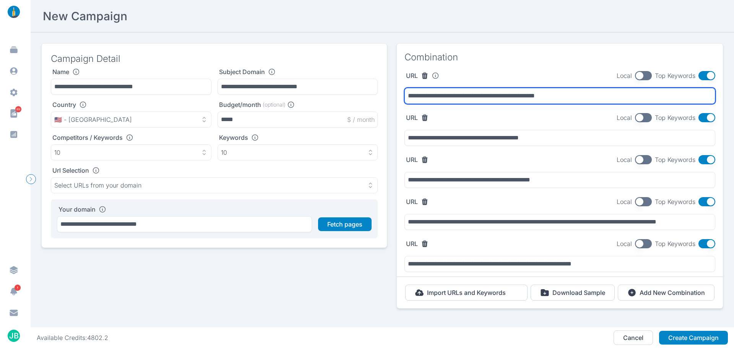
drag, startPoint x: 565, startPoint y: 98, endPoint x: 384, endPoint y: 99, distance: 180.9
click at [384, 99] on div "**********" at bounding box center [382, 183] width 682 height 281
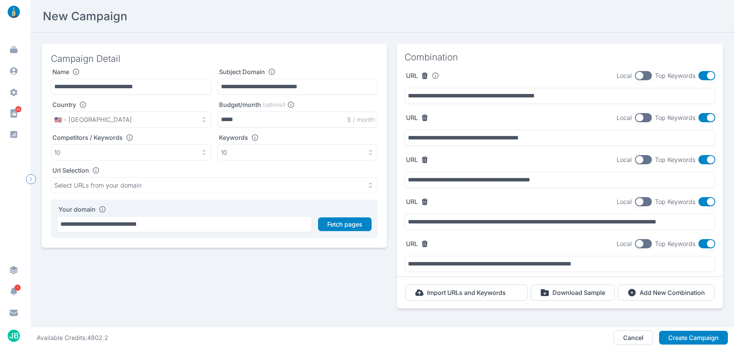
click at [701, 73] on button "button" at bounding box center [707, 75] width 17 height 9
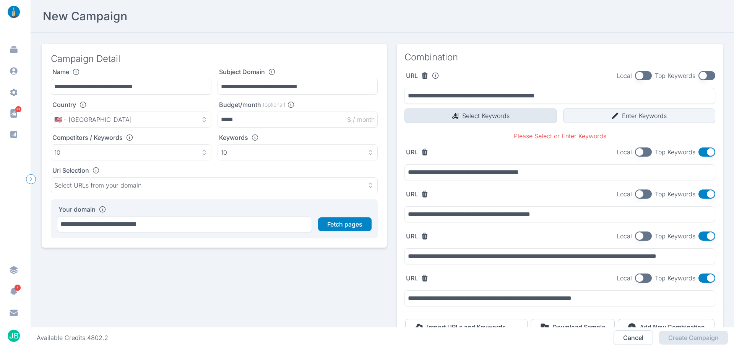
click at [488, 114] on button "Select Keywords" at bounding box center [481, 116] width 153 height 15
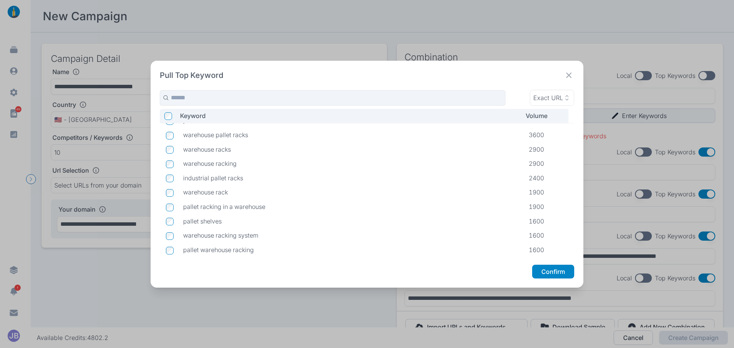
scroll to position [77, 0]
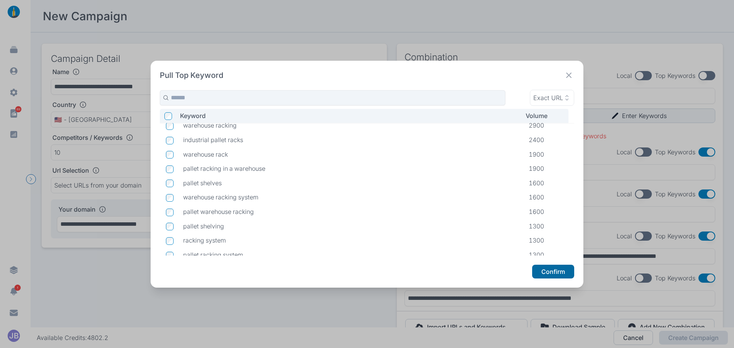
click at [555, 278] on button "Confirm" at bounding box center [553, 272] width 42 height 14
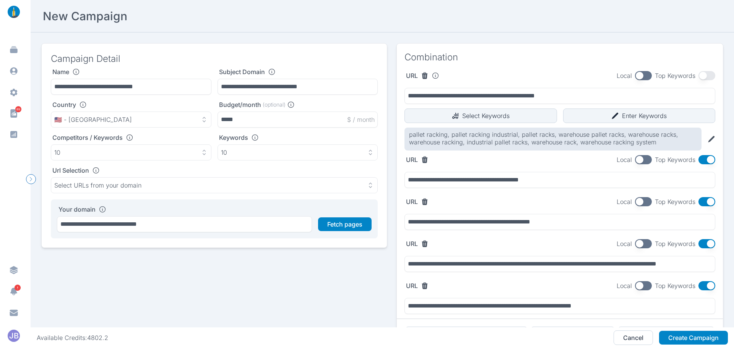
click at [701, 161] on button "button" at bounding box center [707, 159] width 17 height 9
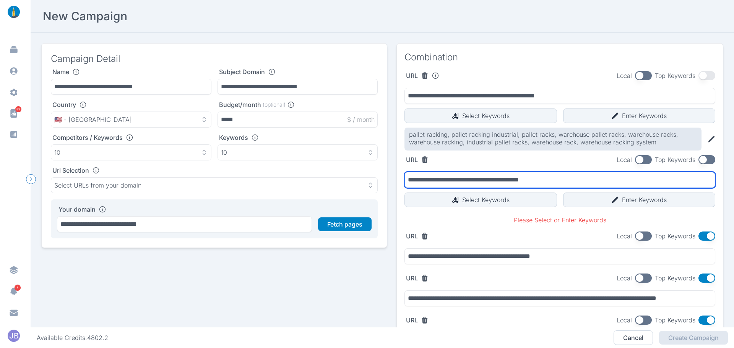
drag, startPoint x: 556, startPoint y: 176, endPoint x: 383, endPoint y: 187, distance: 174.0
click at [385, 187] on div "**********" at bounding box center [382, 222] width 682 height 358
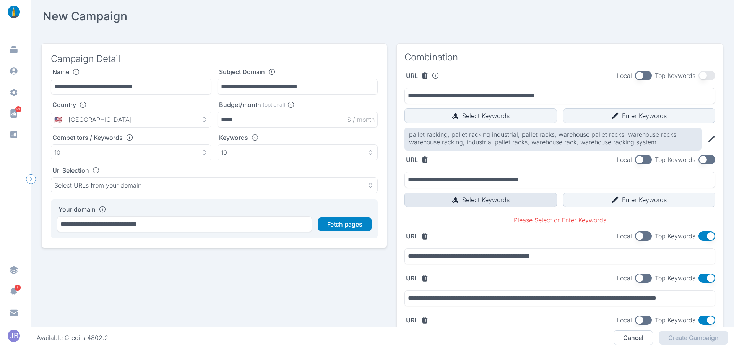
click at [484, 200] on button "Select Keywords" at bounding box center [481, 200] width 153 height 15
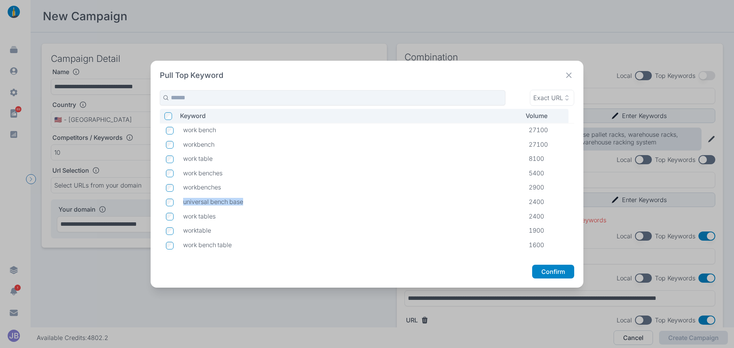
drag, startPoint x: 246, startPoint y: 202, endPoint x: 184, endPoint y: 199, distance: 61.6
click at [184, 199] on p "universal bench base" at bounding box center [350, 202] width 334 height 8
copy p "universal bench base"
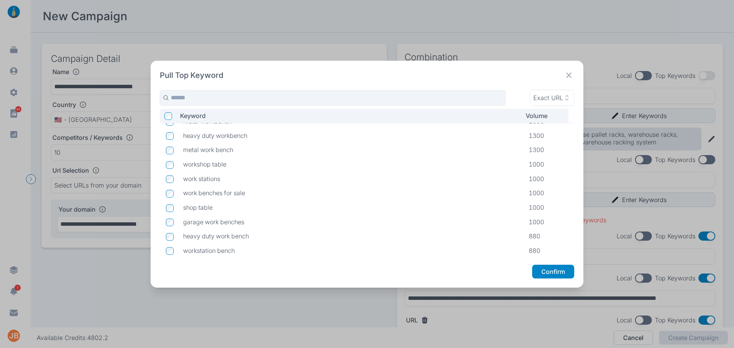
scroll to position [269, 0]
click at [536, 276] on button "Confirm" at bounding box center [553, 272] width 42 height 14
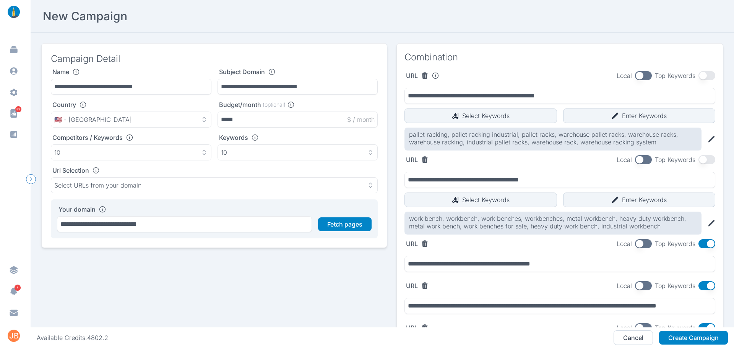
scroll to position [38, 0]
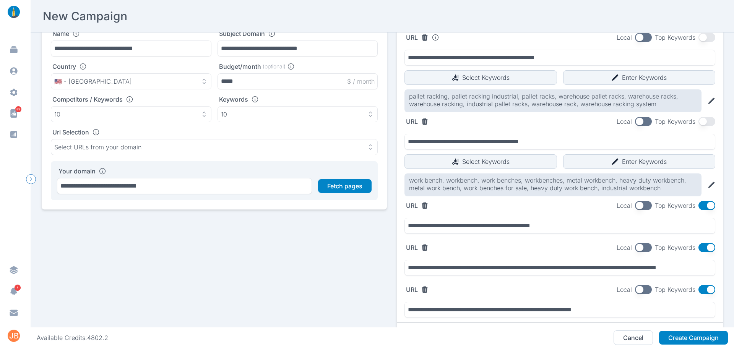
click at [706, 209] on button "button" at bounding box center [707, 205] width 17 height 9
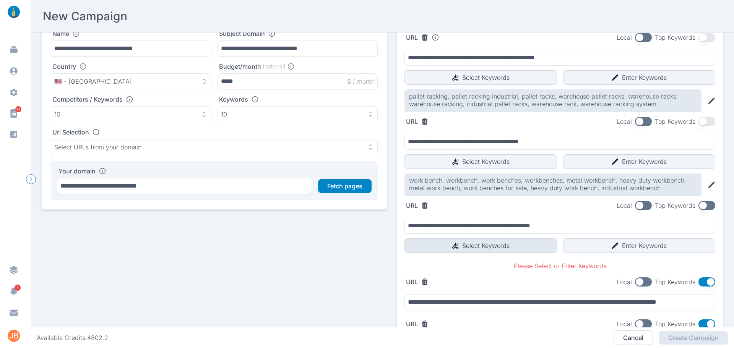
click at [519, 251] on button "Select Keywords" at bounding box center [481, 246] width 153 height 15
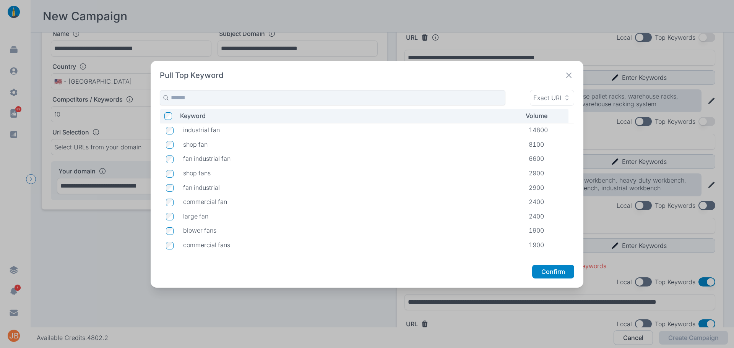
click at [568, 77] on icon at bounding box center [568, 75] width 5 height 5
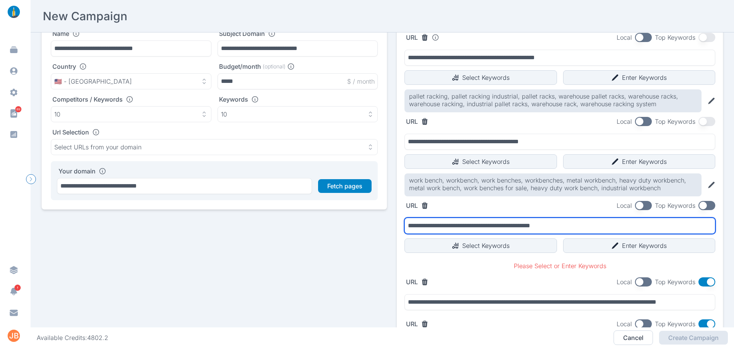
drag, startPoint x: 564, startPoint y: 221, endPoint x: 328, endPoint y: 237, distance: 236.5
click at [328, 237] on div "**********" at bounding box center [382, 205] width 682 height 400
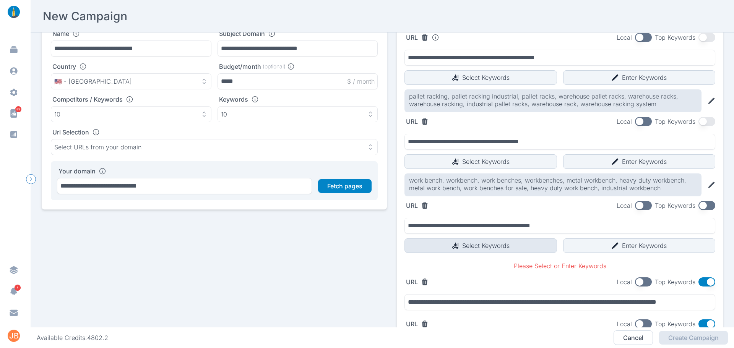
click at [498, 245] on button "Select Keywords" at bounding box center [481, 246] width 153 height 15
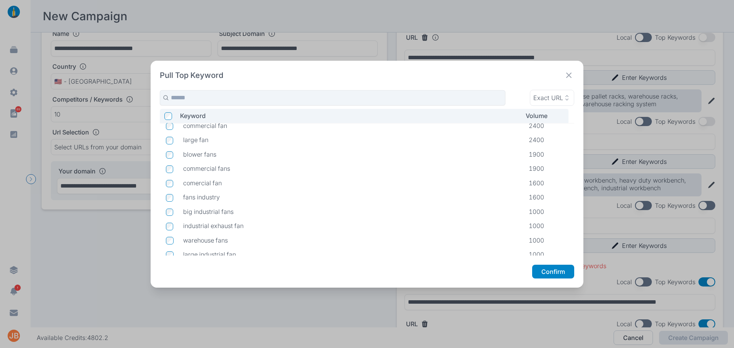
scroll to position [0, 0]
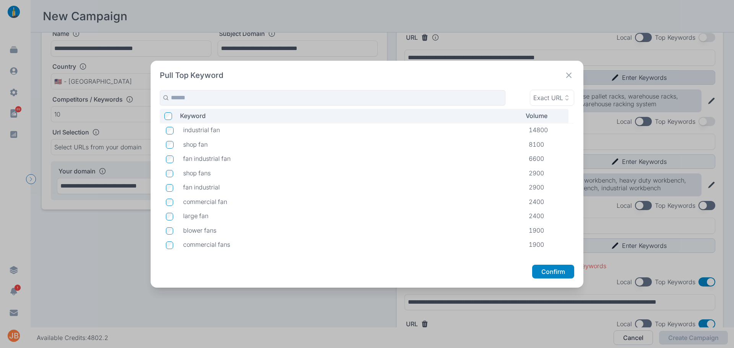
click at [569, 75] on icon at bounding box center [569, 75] width 11 height 11
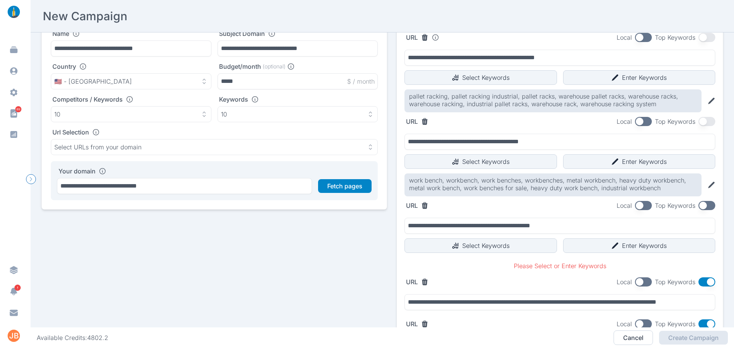
click at [702, 205] on button "button" at bounding box center [707, 205] width 17 height 9
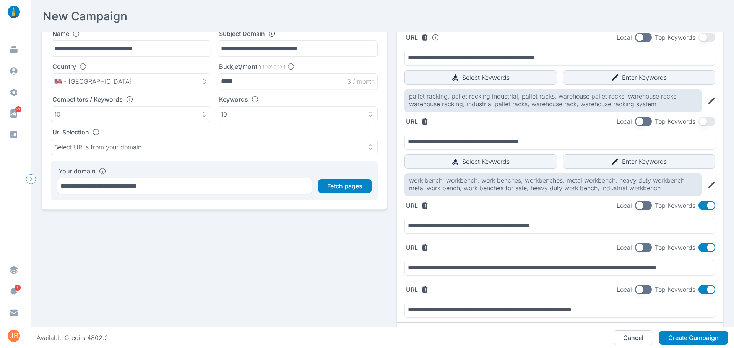
click at [703, 248] on button "button" at bounding box center [707, 247] width 17 height 9
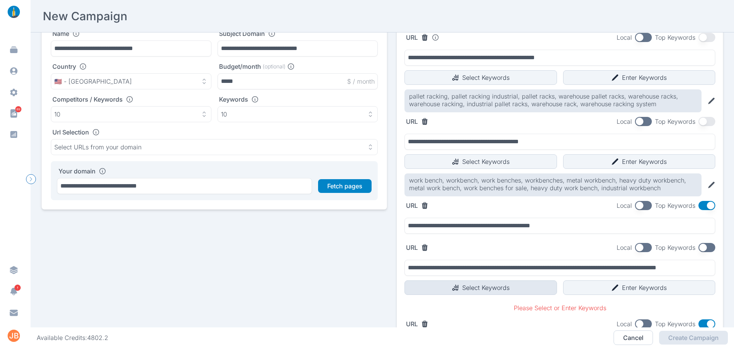
click at [473, 291] on button "Select Keywords" at bounding box center [481, 288] width 153 height 15
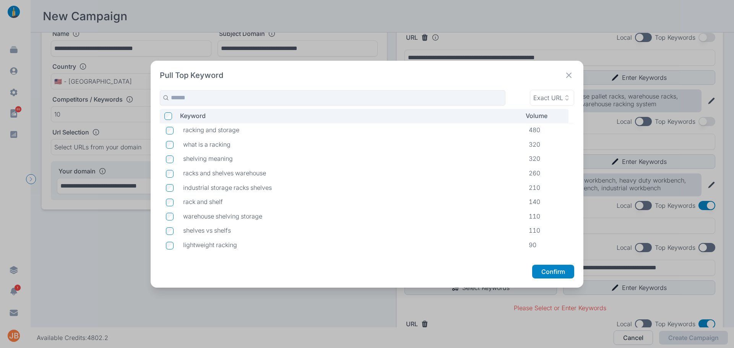
click at [571, 77] on icon at bounding box center [569, 75] width 11 height 11
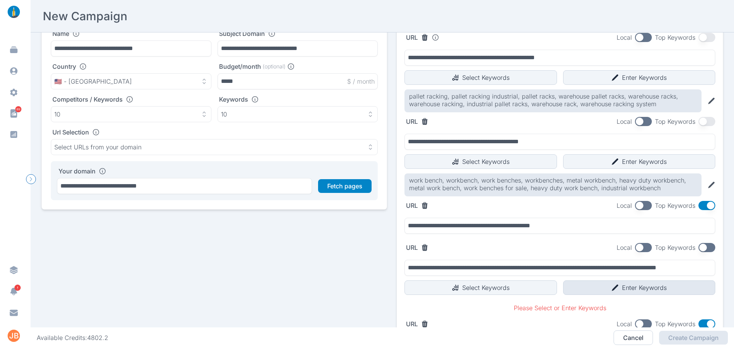
scroll to position [77, 0]
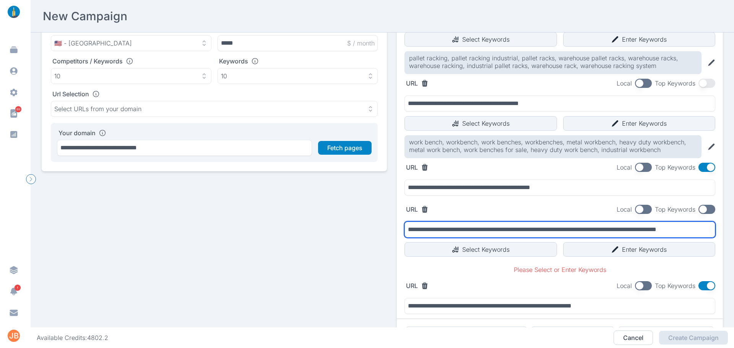
click at [557, 234] on input "**********" at bounding box center [560, 230] width 311 height 16
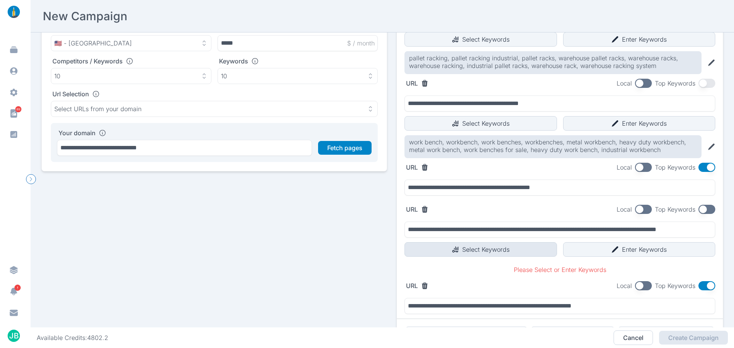
click at [453, 254] on button "Select Keywords" at bounding box center [481, 250] width 153 height 15
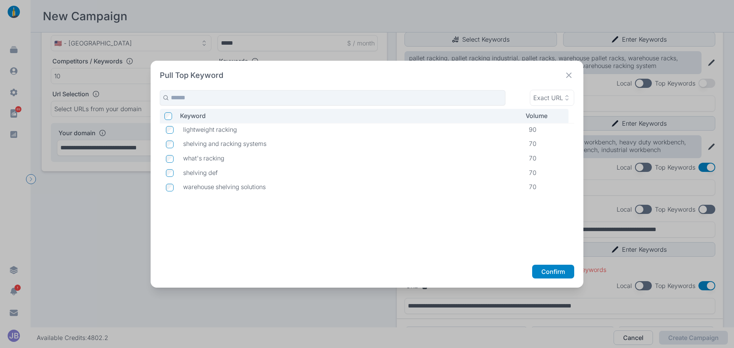
scroll to position [0, 0]
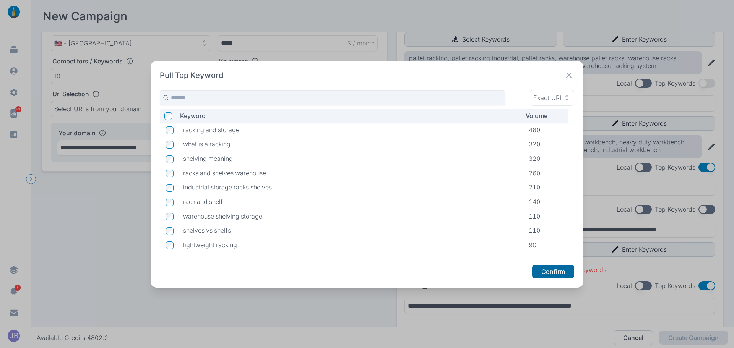
click at [569, 266] on button "Confirm" at bounding box center [553, 272] width 42 height 14
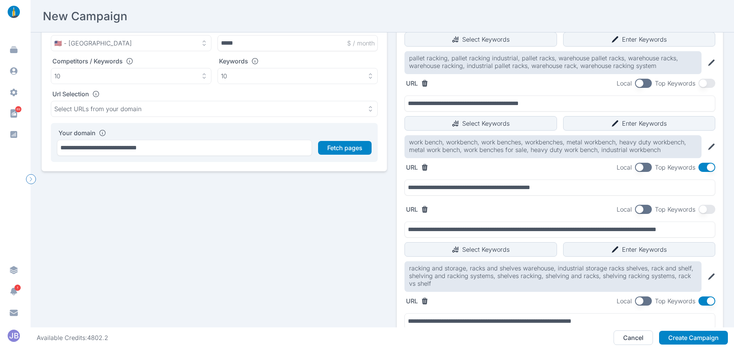
scroll to position [147, 0]
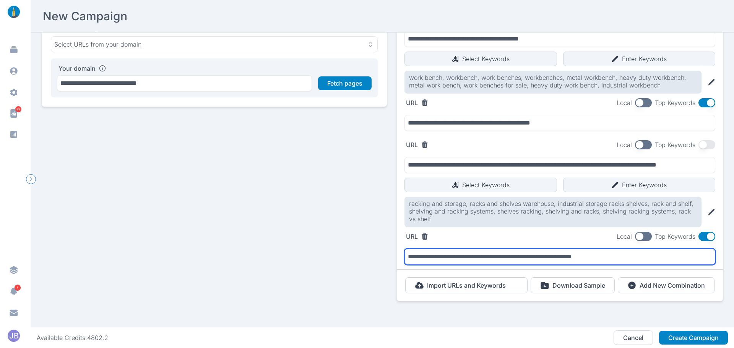
drag, startPoint x: 658, startPoint y: 252, endPoint x: 277, endPoint y: 258, distance: 381.8
click at [277, 258] on div "**********" at bounding box center [382, 109] width 682 height 415
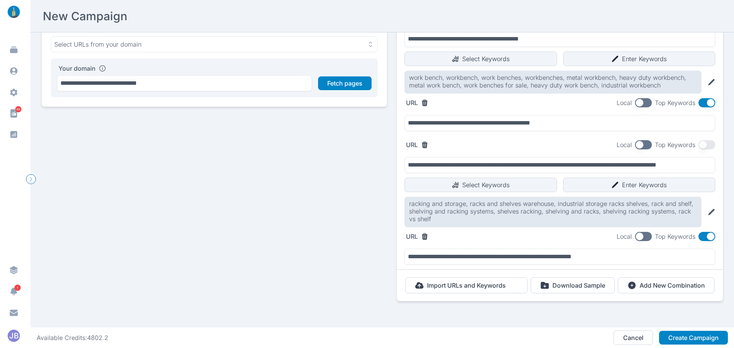
click at [319, 261] on div "**********" at bounding box center [382, 109] width 682 height 415
click at [422, 233] on icon at bounding box center [425, 236] width 6 height 7
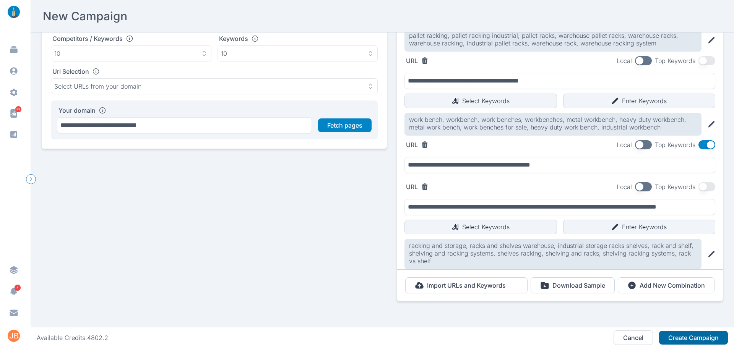
click at [683, 337] on button "Create Campaign" at bounding box center [693, 338] width 69 height 14
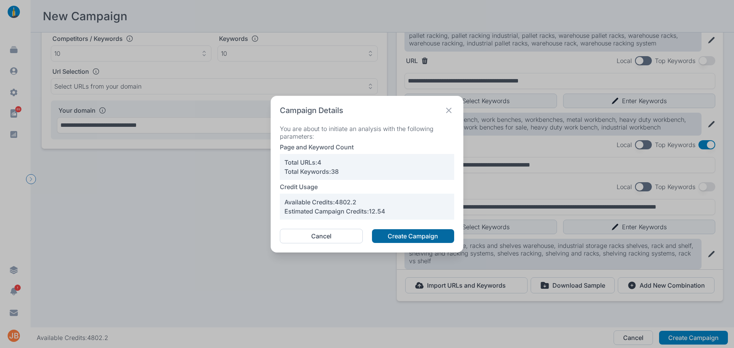
click at [415, 237] on button "Create Campaign" at bounding box center [413, 237] width 82 height 14
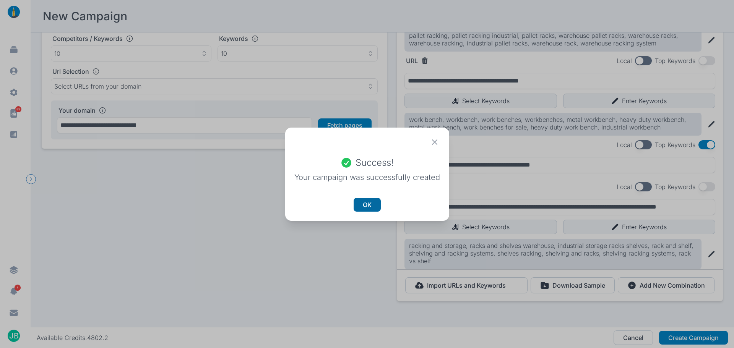
click at [372, 205] on button "OK" at bounding box center [367, 205] width 27 height 14
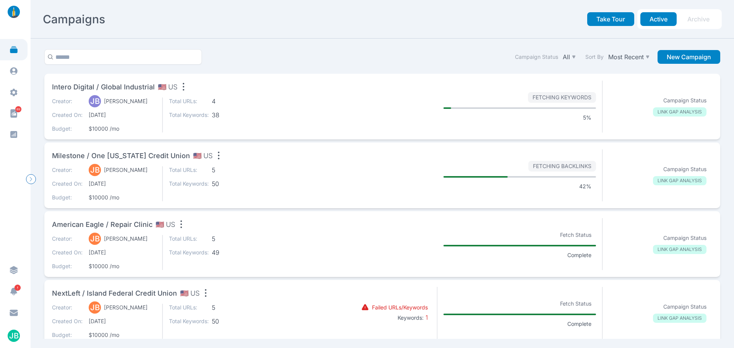
click at [289, 179] on div "Creator: JB Jason Bates Created On: 10/15/2025 Budget: $10000 /mo Total URLs: 5…" at bounding box center [189, 183] width 275 height 35
